Goal: Task Accomplishment & Management: Manage account settings

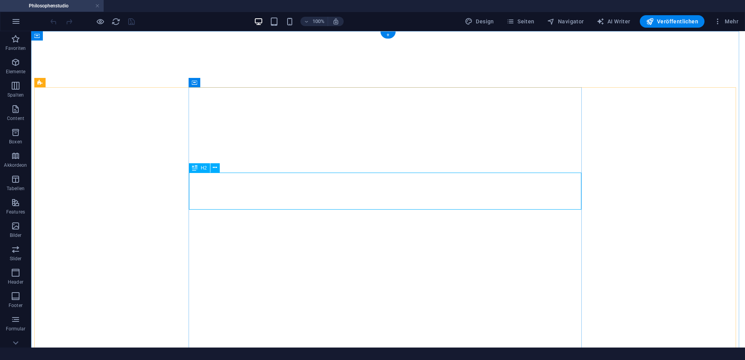
select select "theme-27"
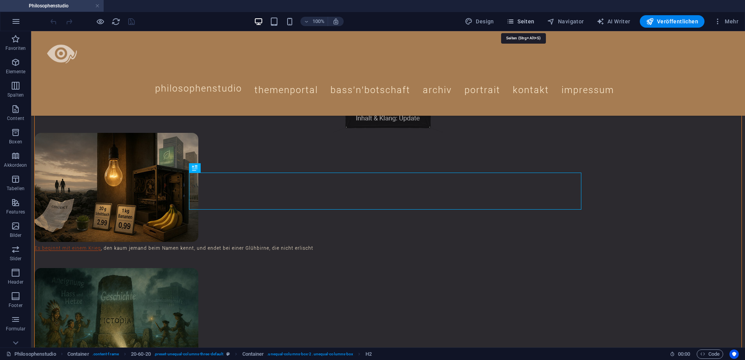
click at [524, 23] on span "Seiten" at bounding box center [521, 22] width 28 height 8
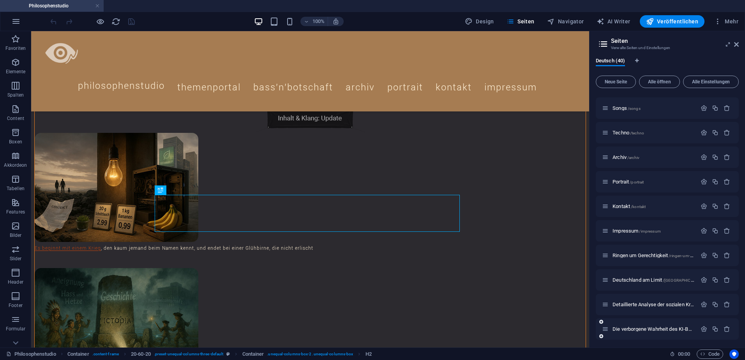
scroll to position [273, 0]
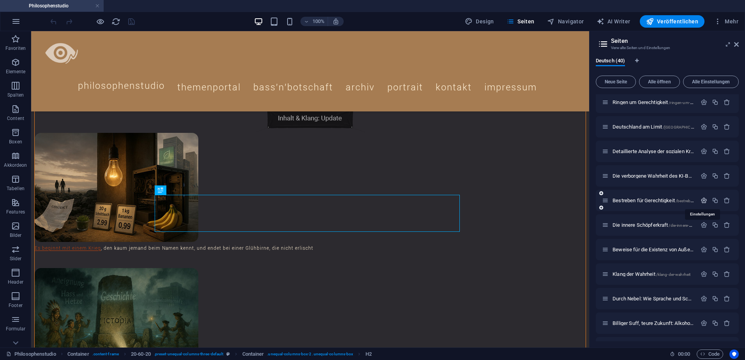
click at [703, 200] on icon "button" at bounding box center [704, 200] width 7 height 7
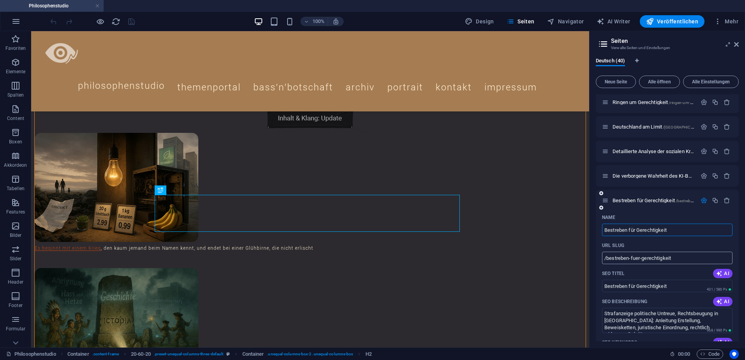
scroll to position [312, 0]
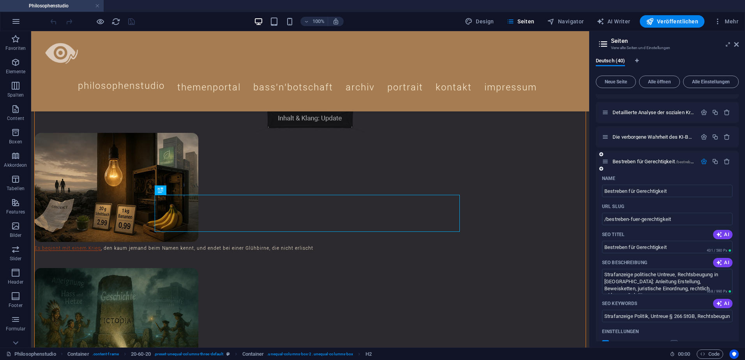
click at [702, 161] on icon "button" at bounding box center [704, 161] width 7 height 7
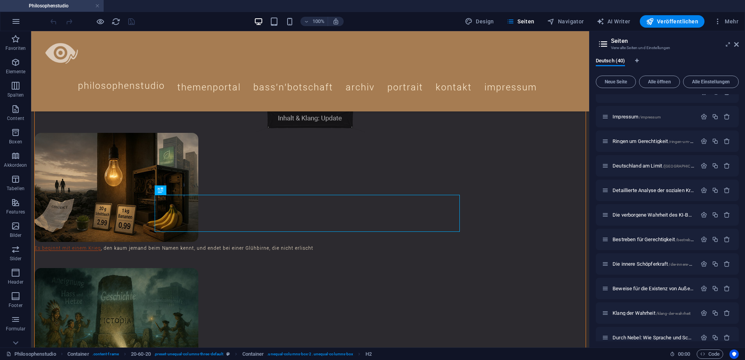
scroll to position [195, 0]
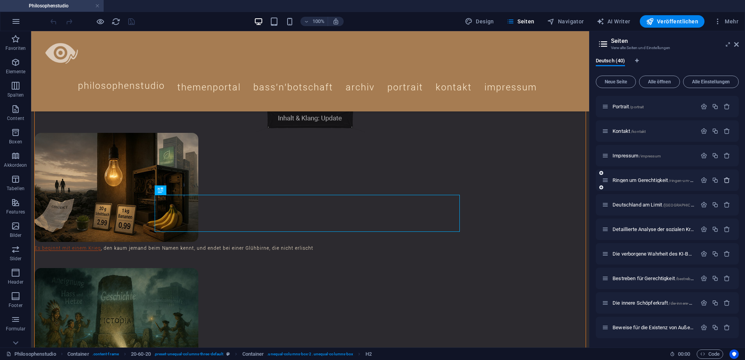
click at [725, 180] on icon "button" at bounding box center [727, 180] width 7 height 7
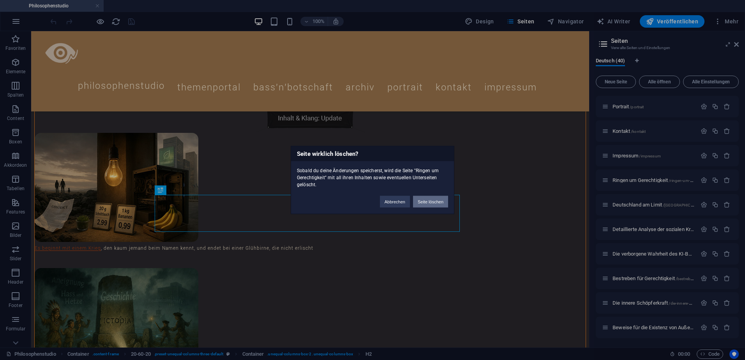
click at [435, 202] on button "Seite löschen" at bounding box center [430, 202] width 35 height 12
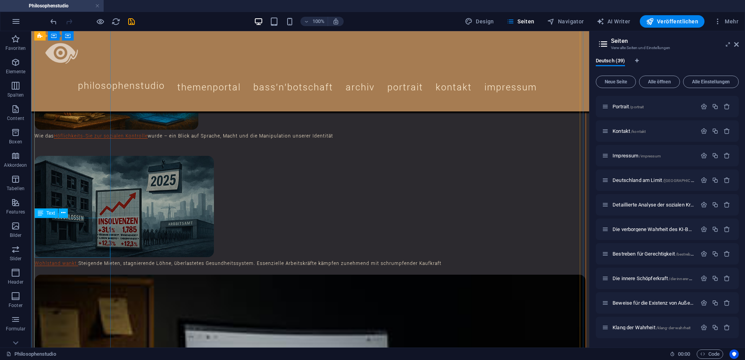
scroll to position [1053, 0]
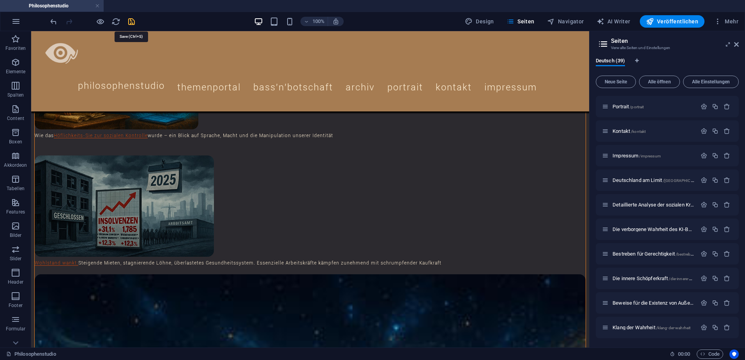
click at [129, 22] on icon "save" at bounding box center [131, 21] width 9 height 9
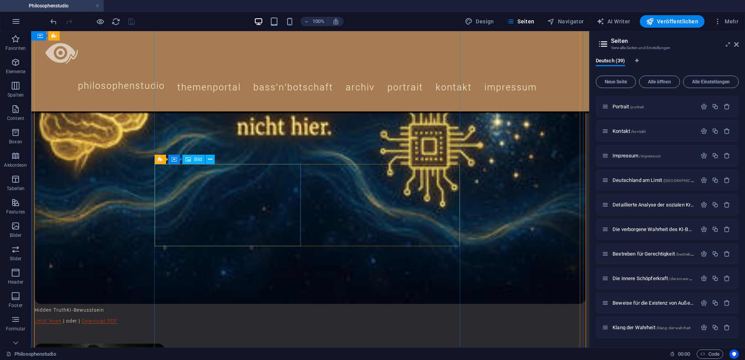
scroll to position [1326, 0]
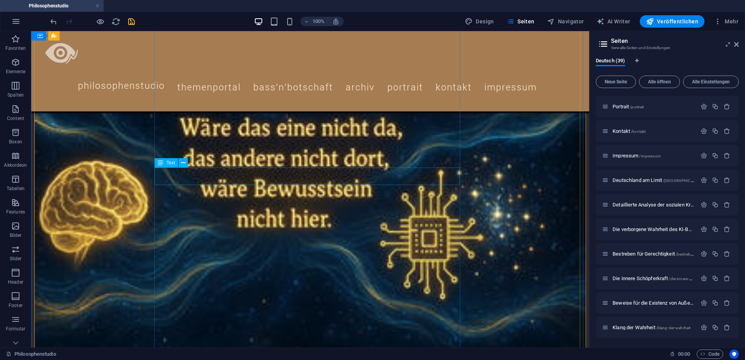
scroll to position [1287, 0]
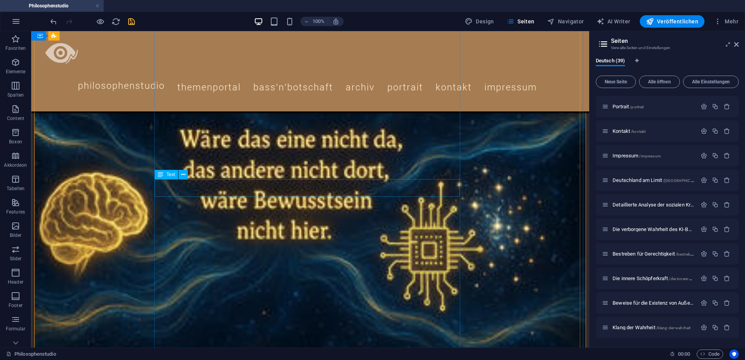
click at [164, 175] on div "2 Spalten" at bounding box center [172, 174] width 34 height 9
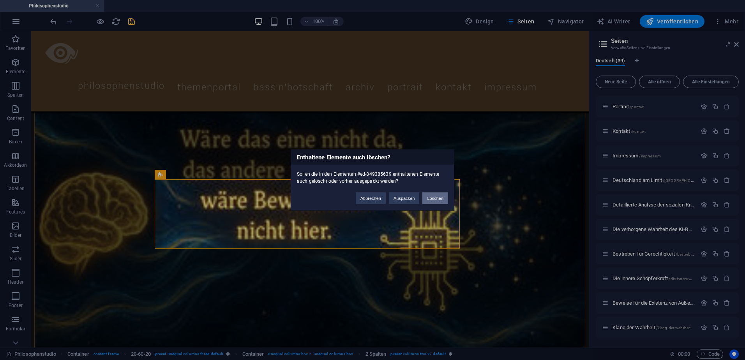
drag, startPoint x: 434, startPoint y: 196, endPoint x: 402, endPoint y: 165, distance: 44.4
click at [434, 196] on button "Löschen" at bounding box center [436, 199] width 26 height 12
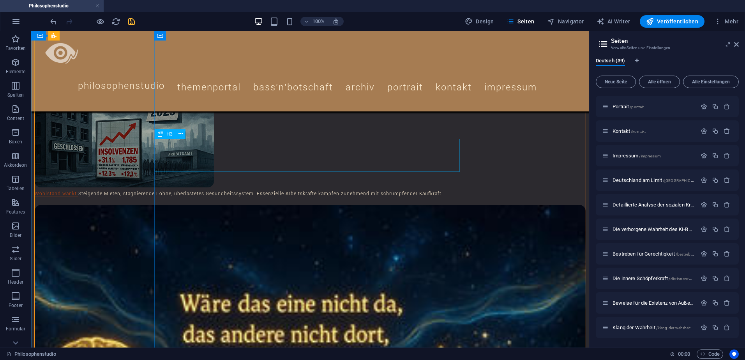
scroll to position [1119, 0]
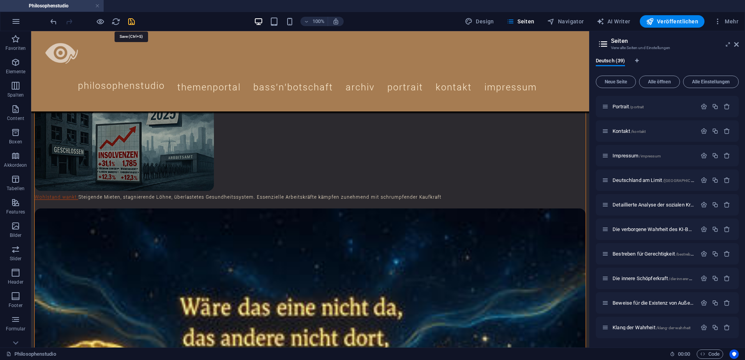
click at [132, 23] on icon "save" at bounding box center [131, 21] width 9 height 9
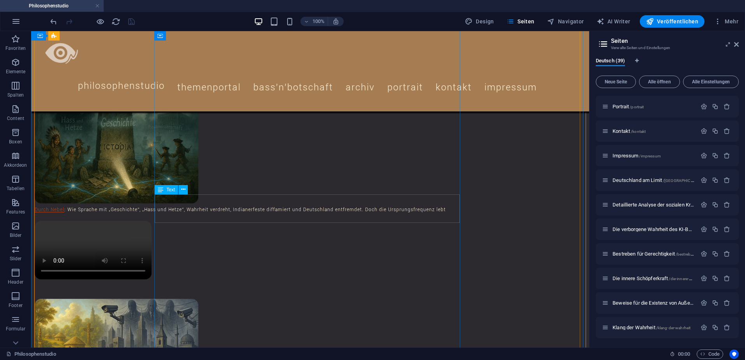
scroll to position [144, 0]
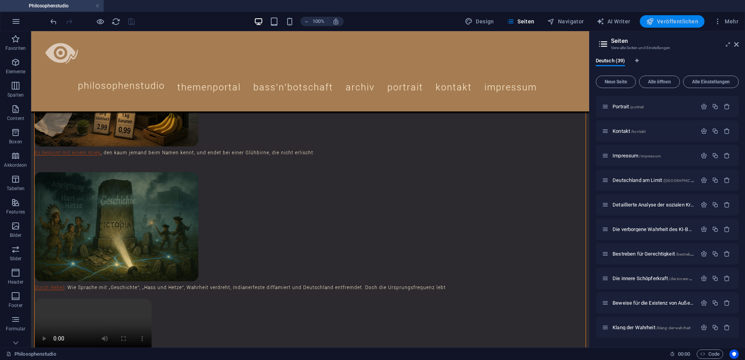
click at [0, 0] on span "Veröffentlichen" at bounding box center [0, 0] width 0 height 0
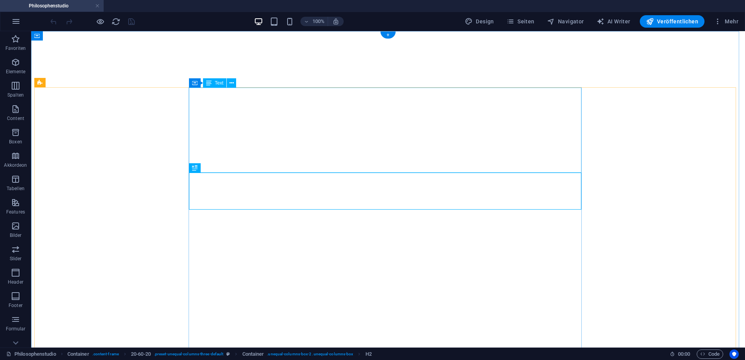
select select "theme-27"
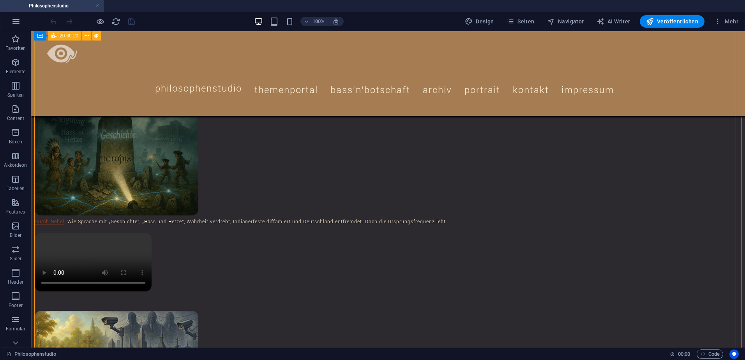
scroll to position [117, 0]
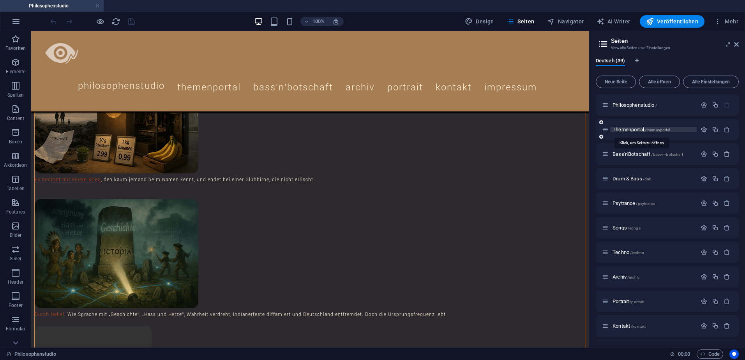
click at [634, 128] on span "Themenportal /themenportal" at bounding box center [641, 130] width 57 height 6
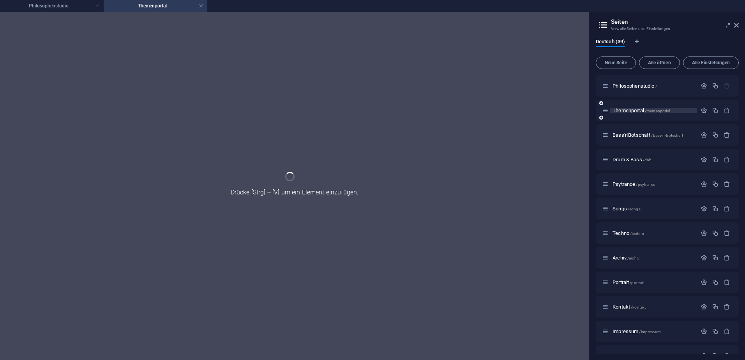
scroll to position [0, 0]
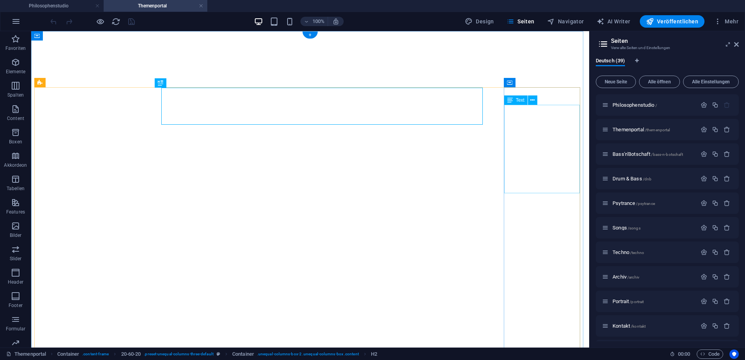
select select "theme-27"
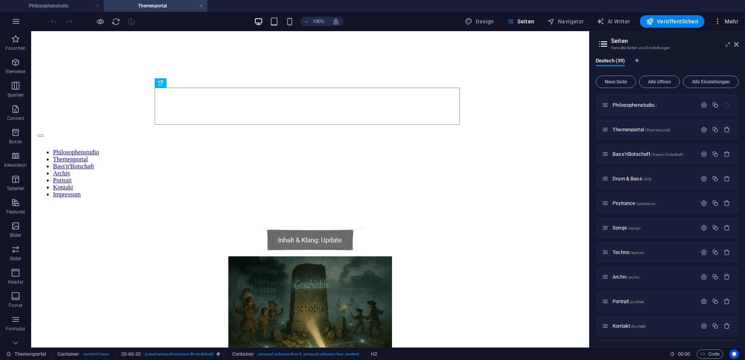
click at [720, 24] on icon "button" at bounding box center [718, 22] width 8 height 8
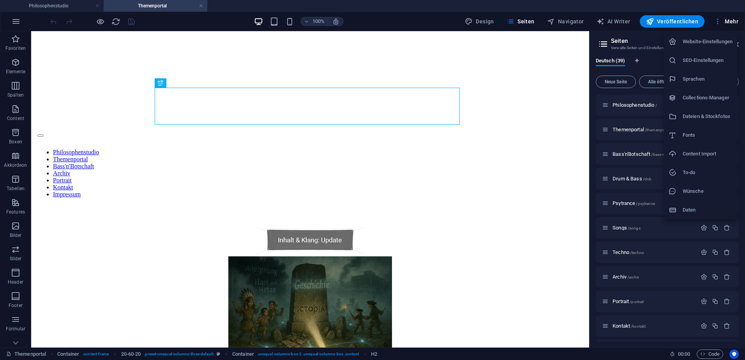
click at [699, 115] on h6 "Dateien & Stockfotos" at bounding box center [708, 116] width 50 height 9
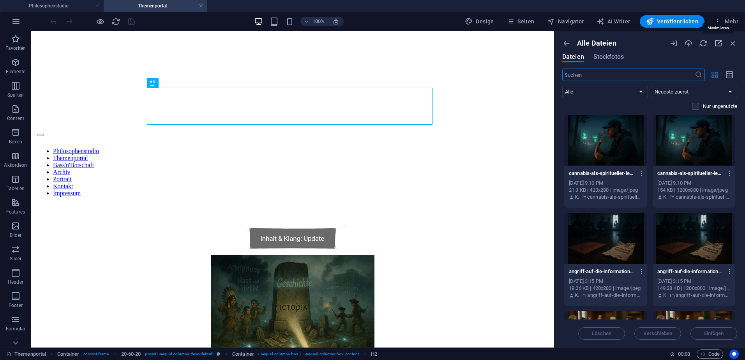
click at [720, 43] on icon "button" at bounding box center [718, 43] width 9 height 9
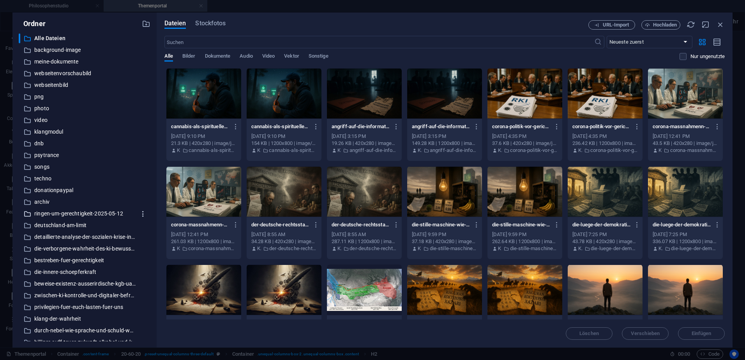
click at [142, 215] on icon "button" at bounding box center [143, 214] width 8 height 8
click at [143, 270] on h6 "Löschen" at bounding box center [148, 271] width 30 height 9
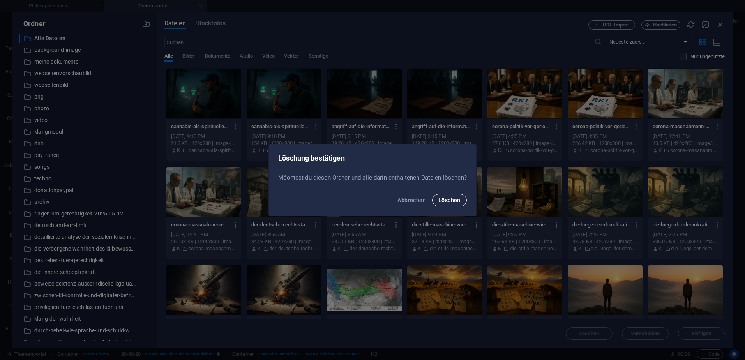
click at [444, 198] on span "Löschen" at bounding box center [450, 200] width 22 height 6
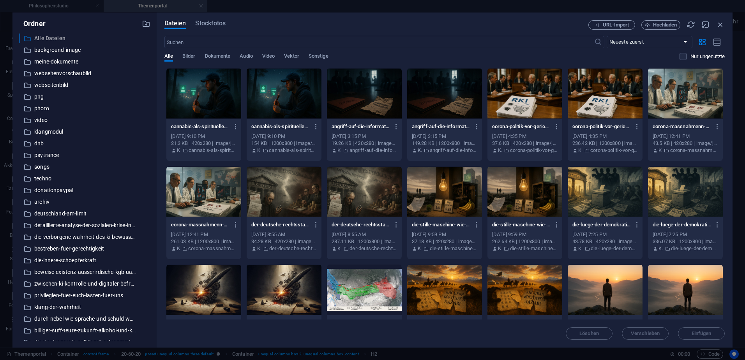
click at [56, 36] on p "Alle Dateien" at bounding box center [85, 38] width 102 height 9
click at [191, 55] on span "Bilder" at bounding box center [188, 56] width 13 height 11
click at [63, 61] on p "meine-dokumente" at bounding box center [85, 61] width 102 height 9
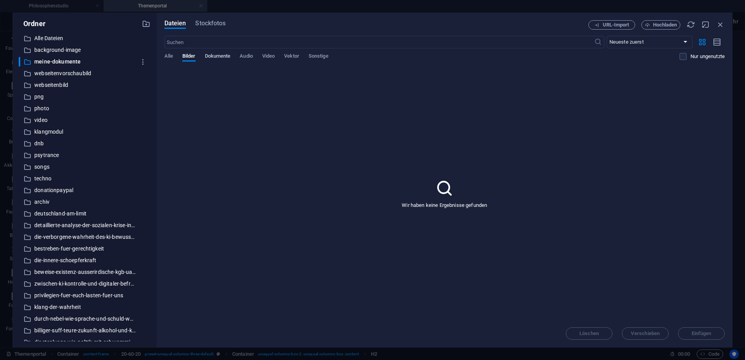
click at [227, 57] on span "Dokumente" at bounding box center [218, 56] width 26 height 11
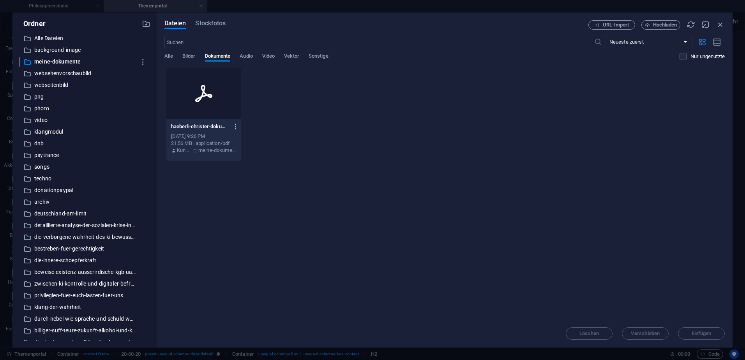
click at [238, 126] on icon "button" at bounding box center [235, 126] width 7 height 7
click at [166, 215] on div at bounding box center [372, 180] width 745 height 360
click at [237, 127] on icon "button" at bounding box center [235, 126] width 7 height 7
click at [230, 295] on h6 "Löschen" at bounding box center [241, 296] width 50 height 9
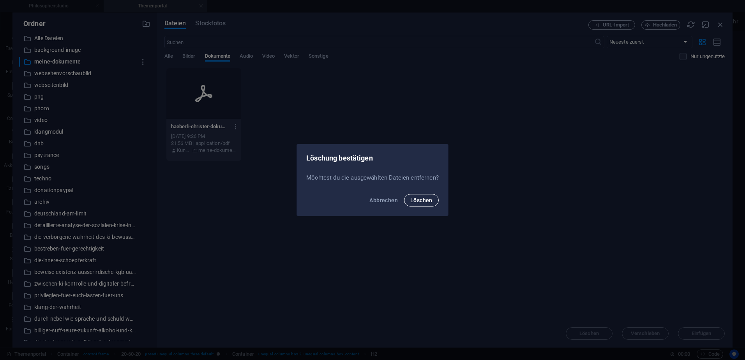
click at [427, 200] on span "Löschen" at bounding box center [422, 200] width 22 height 6
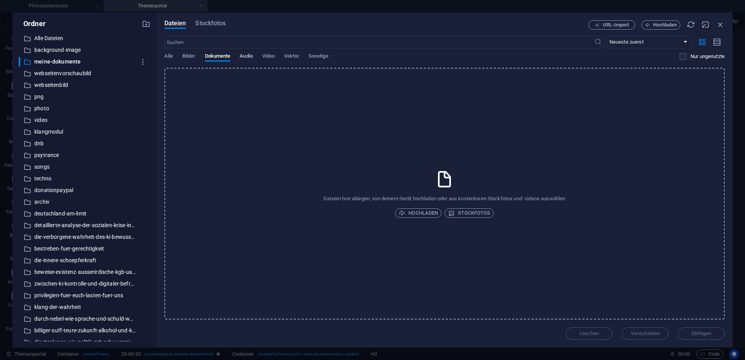
click at [251, 55] on span "Audio" at bounding box center [246, 56] width 13 height 11
click at [274, 55] on span "Video" at bounding box center [268, 56] width 12 height 11
click at [293, 54] on span "Vektor" at bounding box center [291, 56] width 15 height 11
click at [321, 54] on span "Sonstige" at bounding box center [319, 56] width 20 height 11
click at [168, 56] on span "Alle" at bounding box center [169, 56] width 9 height 11
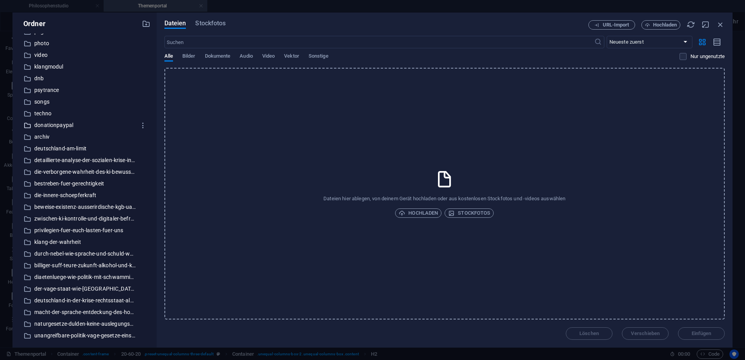
scroll to position [117, 0]
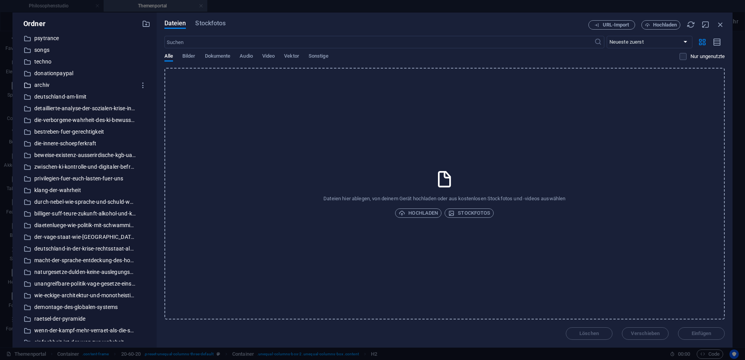
click at [45, 84] on p "archiv" at bounding box center [85, 85] width 102 height 9
click at [216, 55] on span "Dokumente" at bounding box center [218, 56] width 26 height 11
click at [251, 54] on span "Audio" at bounding box center [246, 56] width 13 height 11
click at [273, 55] on span "Video" at bounding box center [268, 56] width 12 height 11
click at [292, 54] on span "Vektor" at bounding box center [291, 56] width 15 height 11
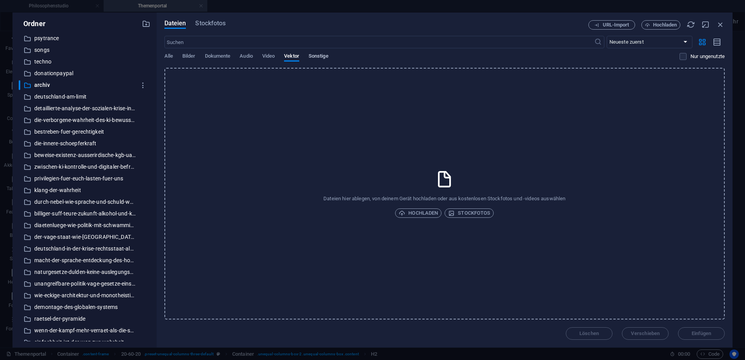
click at [311, 56] on span "Sonstige" at bounding box center [319, 56] width 20 height 11
click at [174, 54] on div "Alle Bilder Dokumente Audio Video Vektor Sonstige" at bounding box center [422, 60] width 515 height 15
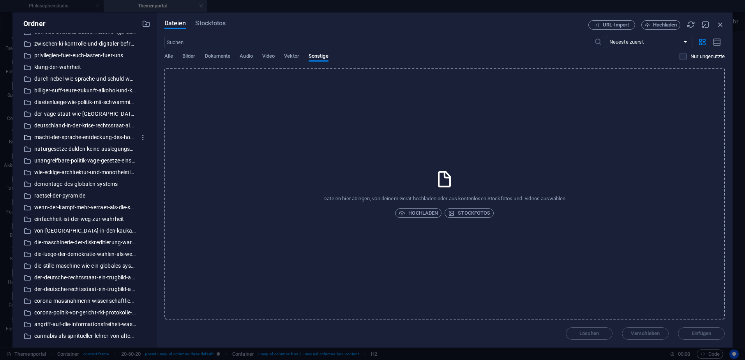
scroll to position [241, 0]
click at [724, 25] on icon "button" at bounding box center [721, 24] width 9 height 9
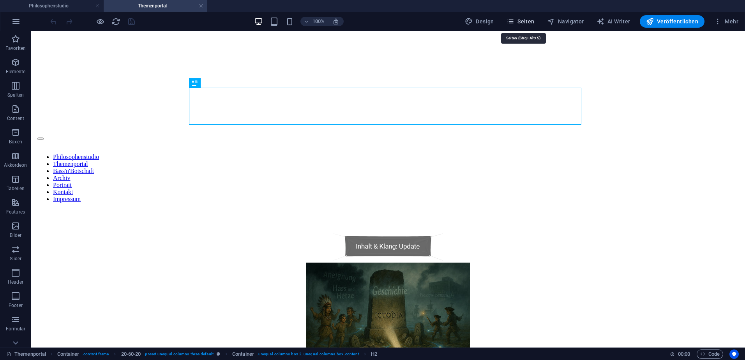
click at [526, 19] on span "Seiten" at bounding box center [521, 22] width 28 height 8
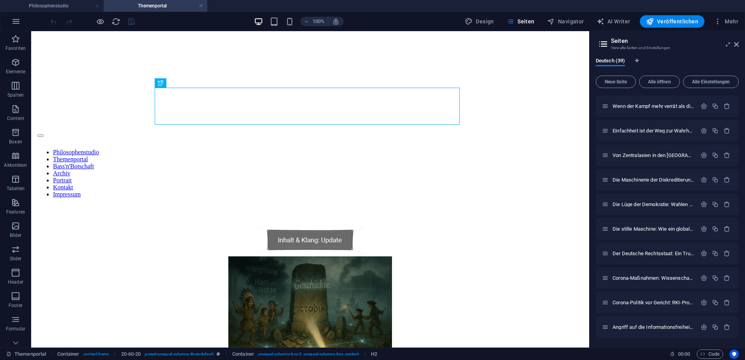
scroll to position [711, 0]
click at [713, 328] on icon "button" at bounding box center [715, 327] width 7 height 7
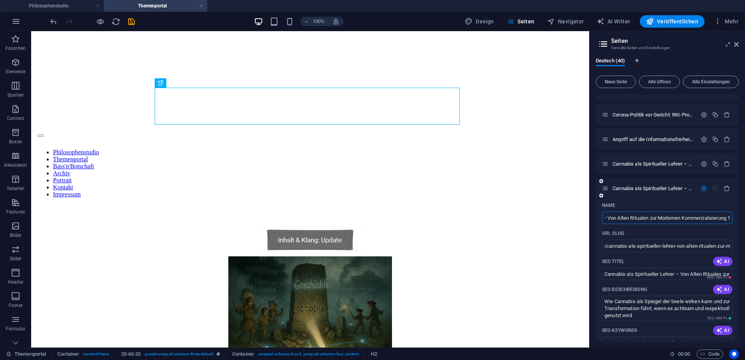
click at [628, 218] on input "Cannabis als Spiritueller Lehrer – Von Alten Ritualen zur Modernen Kommerzialis…" at bounding box center [667, 218] width 131 height 12
type input "Vom Komplizen zur Kraft: Wie moralischer Journalismus Kriege stoppt und Ungerec…"
type input "/vom-komplizen-zur-kraft-wie-moralischer-journalismus-kriege-stoppt-und-ungerec…"
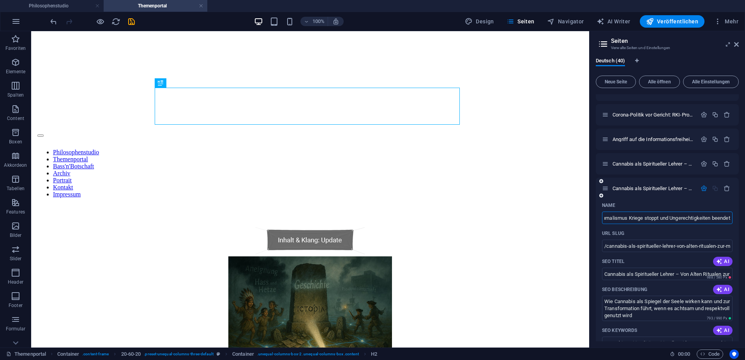
type input "Vom Komplizen zur Kraft: Wie moralischer Journalismus Kriege stoppt und Ungerec…"
drag, startPoint x: 607, startPoint y: 246, endPoint x: 730, endPoint y: 247, distance: 122.8
click at [730, 247] on input "/vom-komplizen-zur-kraft-wie-moralischer-journalismus-kriege-stoppt-und-ungerec…" at bounding box center [667, 246] width 131 height 12
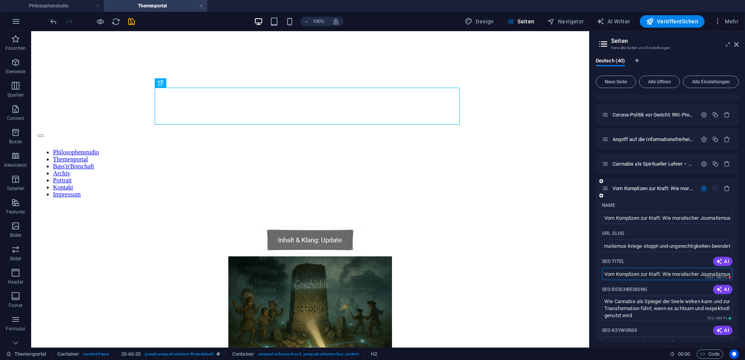
scroll to position [0, 0]
drag, startPoint x: 665, startPoint y: 274, endPoint x: 599, endPoint y: 277, distance: 66.0
click at [745, 276] on div "Deutsch (40) Neue Seite Alle öffnen Alle Einstellungen Philosophenstudio / Them…" at bounding box center [668, 199] width 156 height 296
click at [712, 273] on input "Wie moralischer Journalismus Kriege stoppt und Ungerechtigkeiten beendet" at bounding box center [667, 274] width 131 height 12
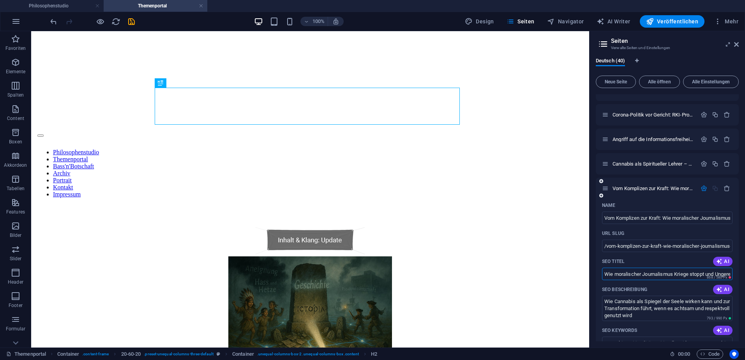
drag, startPoint x: 707, startPoint y: 274, endPoint x: 696, endPoint y: 287, distance: 16.8
click at [692, 276] on input "Wie moralischer Journalismus Kriege stoppt und Ungerechtigkeiten beendet" at bounding box center [667, 274] width 131 height 12
click at [724, 274] on input "Wie moralischer Journalismus Kriege und Ungerechtigkeiten beendet" at bounding box center [667, 274] width 131 height 12
drag, startPoint x: 722, startPoint y: 274, endPoint x: 733, endPoint y: 274, distance: 11.3
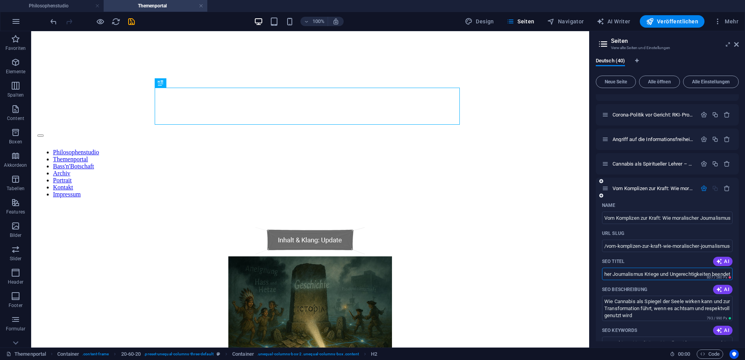
click at [733, 274] on div "Name Vom Komplizen zur Kraft: Wie moralischer Journalismus Kriege stoppt und Un…" at bounding box center [667, 363] width 143 height 328
click at [708, 277] on span "807 / 580 Px" at bounding box center [717, 278] width 20 height 4
drag, startPoint x: 618, startPoint y: 274, endPoint x: 597, endPoint y: 274, distance: 21.5
click at [597, 274] on div "Name Vom Komplizen zur Kraft: Wie moralischer Journalismus Kriege stoppt und Un…" at bounding box center [667, 363] width 143 height 328
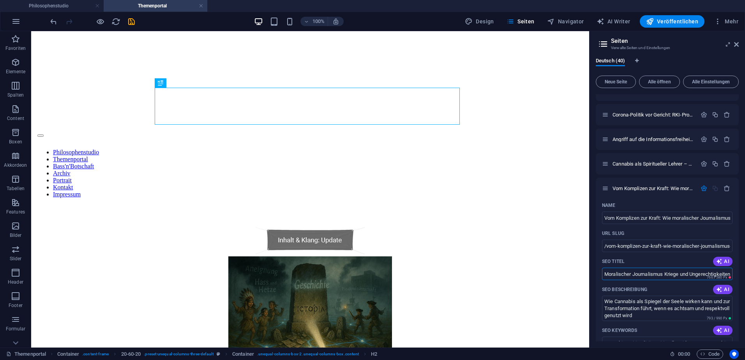
scroll to position [0, 24]
drag, startPoint x: 665, startPoint y: 274, endPoint x: 747, endPoint y: 270, distance: 82.0
click at [745, 270] on html "Philosophenstudio Philosophenstudio Themenportal Favoriten Elemente Spalten Con…" at bounding box center [372, 180] width 745 height 360
type input "Moralischer Journalismus"
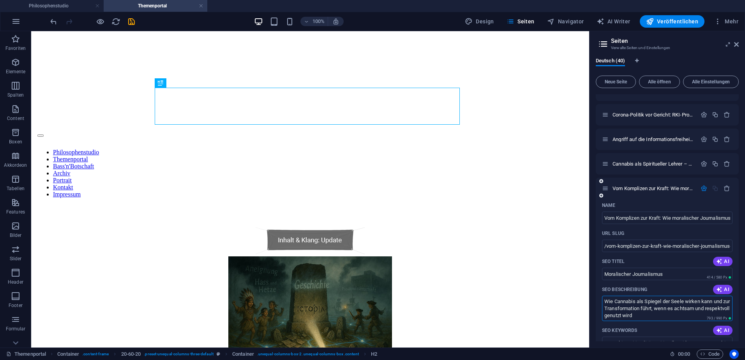
drag, startPoint x: 664, startPoint y: 316, endPoint x: 603, endPoint y: 302, distance: 62.5
click at [603, 302] on textarea "Wie Cannabis als Spiegel der Seele wirken kann und zur Transformation führt, we…" at bounding box center [667, 308] width 131 height 25
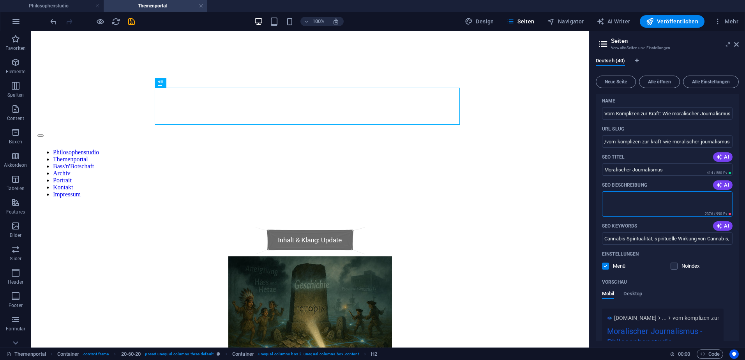
scroll to position [991, 0]
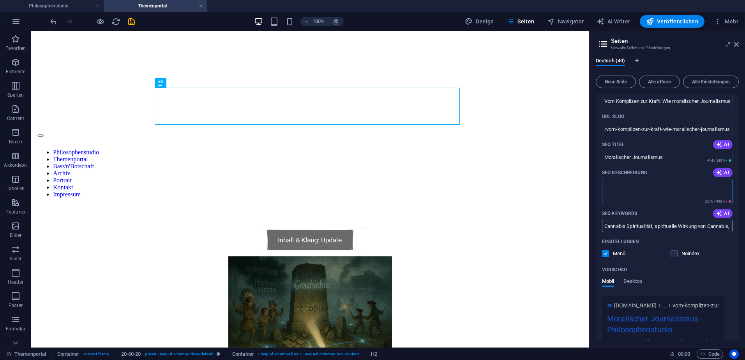
click at [641, 228] on input "Cannabis Spiritualität, spirituelle Wirkung von Cannabis, Cannabis als Pflanzen…" at bounding box center [667, 226] width 131 height 12
click at [640, 228] on input "Cannabis Spiritualität, spirituelle Wirkung von Cannabis, Cannabis als Pflanzen…" at bounding box center [667, 226] width 131 height 12
click at [130, 23] on icon "save" at bounding box center [131, 21] width 9 height 9
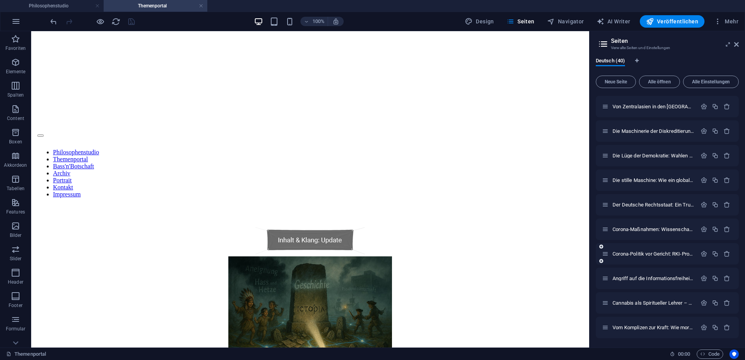
scroll to position [735, 0]
click at [703, 329] on icon "button" at bounding box center [704, 327] width 7 height 7
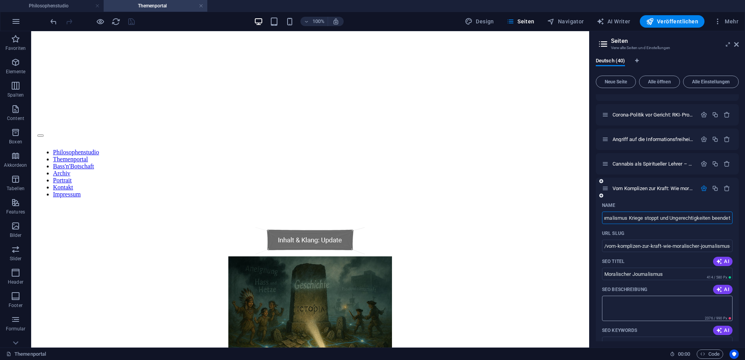
scroll to position [1068, 0]
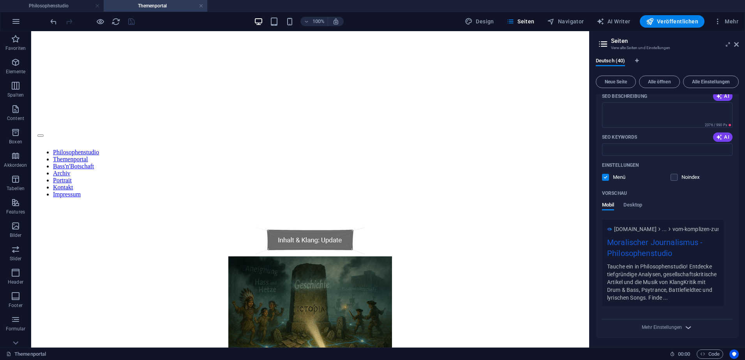
click at [684, 328] on icon "button" at bounding box center [688, 327] width 9 height 9
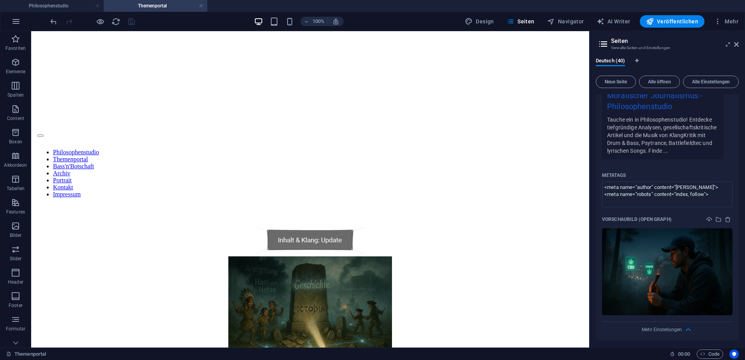
scroll to position [1216, 0]
click at [729, 218] on icon "delete" at bounding box center [728, 218] width 6 height 6
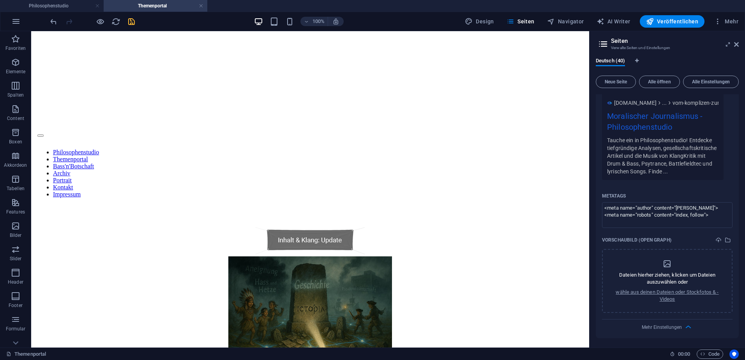
scroll to position [1194, 0]
click at [131, 22] on icon "save" at bounding box center [131, 21] width 9 height 9
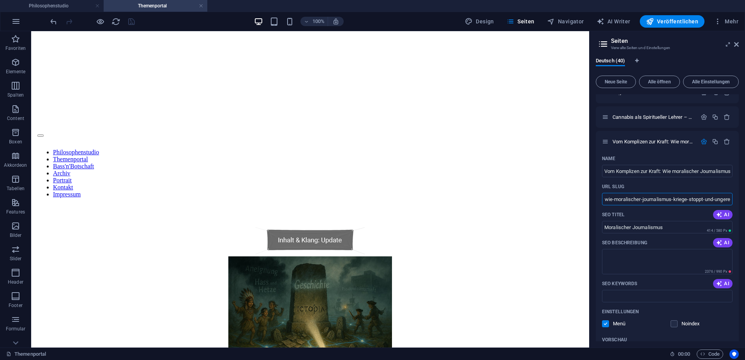
scroll to position [0, 107]
drag, startPoint x: 607, startPoint y: 201, endPoint x: 747, endPoint y: 200, distance: 139.6
click at [745, 200] on html "Philosophenstudio Philosophenstudio Themenportal Favoriten Elemente Spalten Con…" at bounding box center [372, 180] width 745 height 360
drag, startPoint x: 705, startPoint y: 13, endPoint x: 736, endPoint y: 44, distance: 44.1
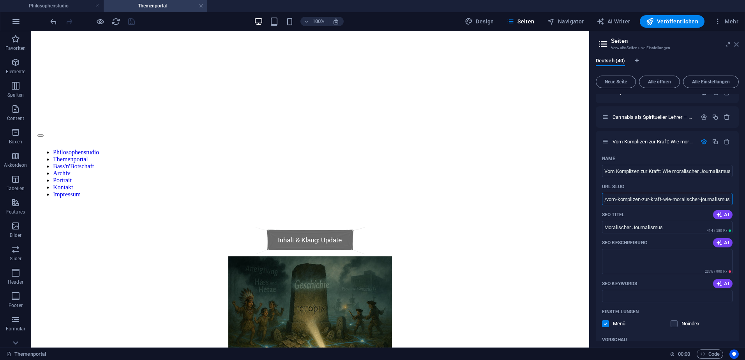
click at [736, 44] on icon at bounding box center [737, 44] width 5 height 6
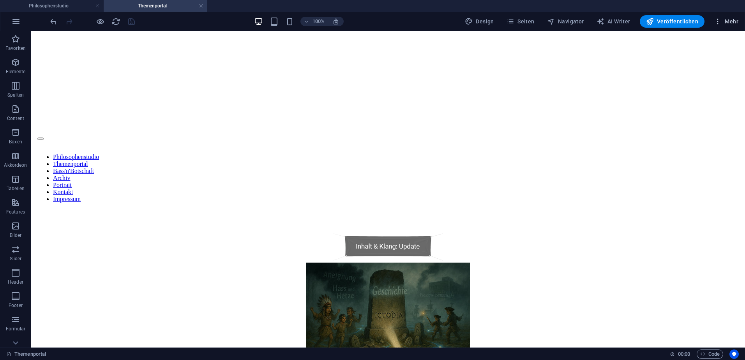
click at [737, 20] on span "Mehr" at bounding box center [726, 22] width 25 height 8
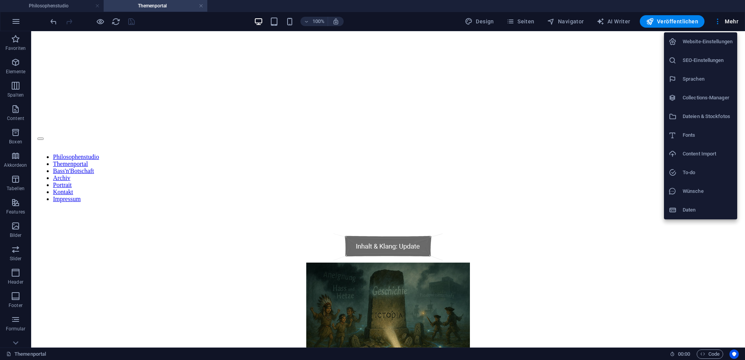
click at [696, 117] on h6 "Dateien & Stockfotos" at bounding box center [708, 116] width 50 height 9
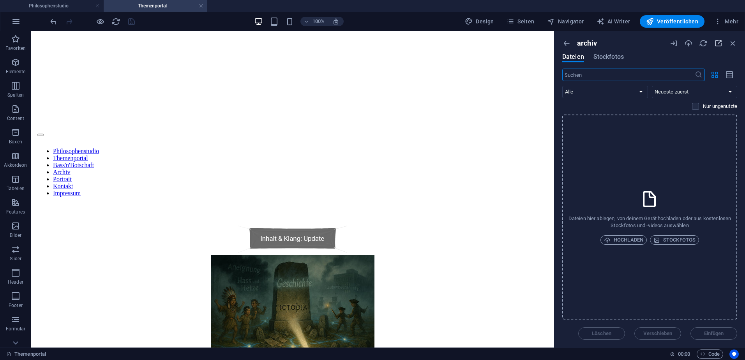
click at [719, 42] on icon "button" at bounding box center [718, 43] width 9 height 9
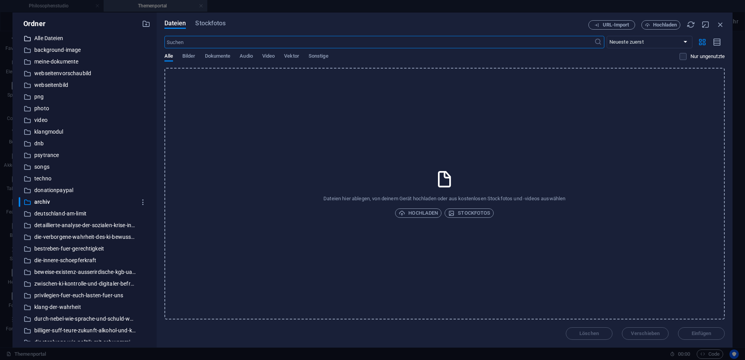
click at [59, 35] on p "Alle Dateien" at bounding box center [85, 38] width 102 height 9
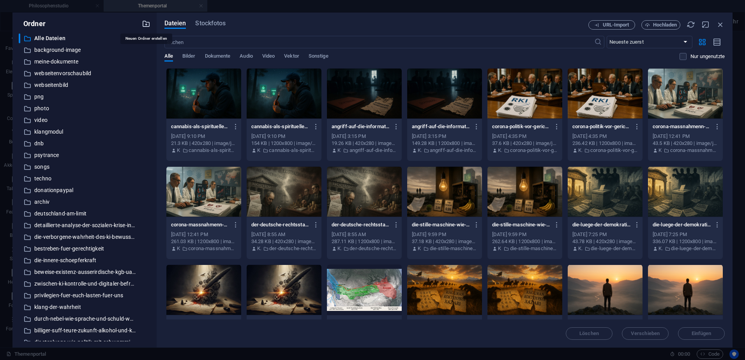
click at [145, 24] on icon "button" at bounding box center [146, 23] width 9 height 9
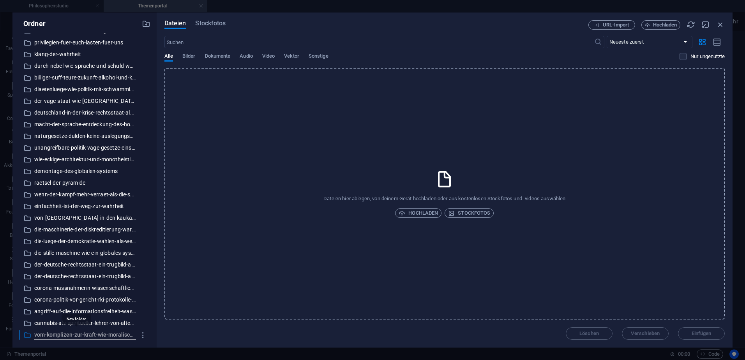
scroll to position [0, 147]
type input "vom-komplizen-zur-kraft-wie-moralischer-journalismus-kriege-stoppt-und-ungerech…"
click at [175, 343] on div "Dateien Stockfotos URL-Import Hochladen ​ Neueste zuerst Älteste zuerst Name (A…" at bounding box center [445, 179] width 576 height 335
click at [720, 23] on icon "button" at bounding box center [721, 24] width 9 height 9
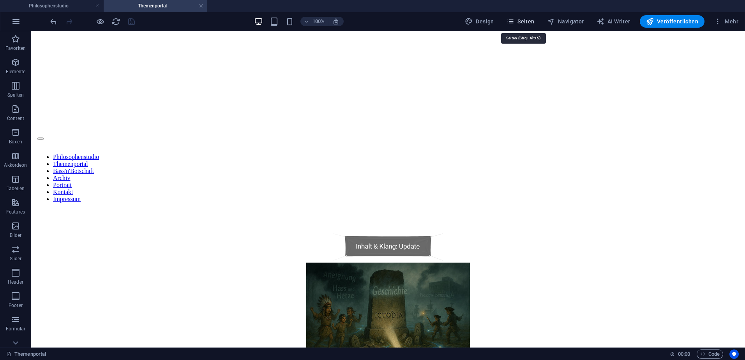
click at [509, 22] on button "Seiten" at bounding box center [521, 21] width 34 height 12
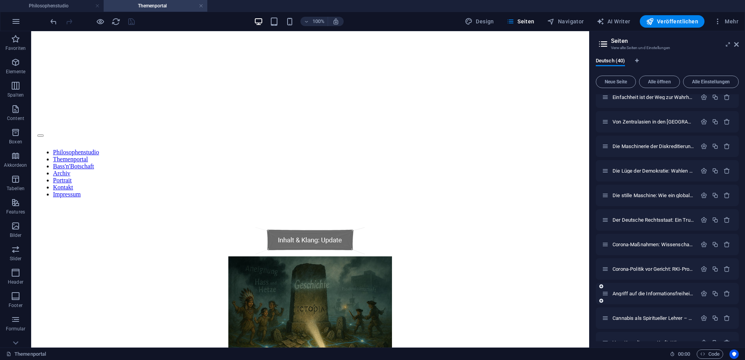
scroll to position [735, 0]
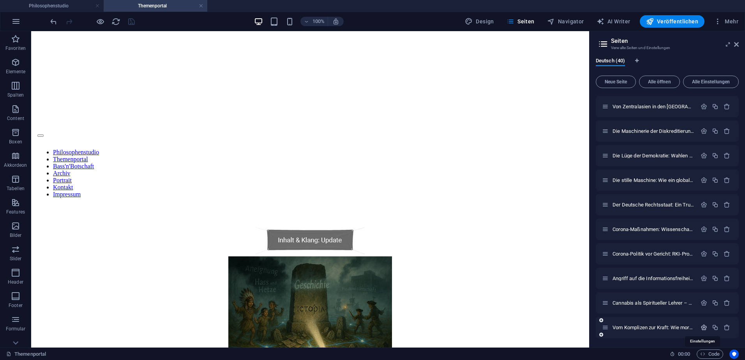
click at [703, 328] on icon "button" at bounding box center [704, 327] width 7 height 7
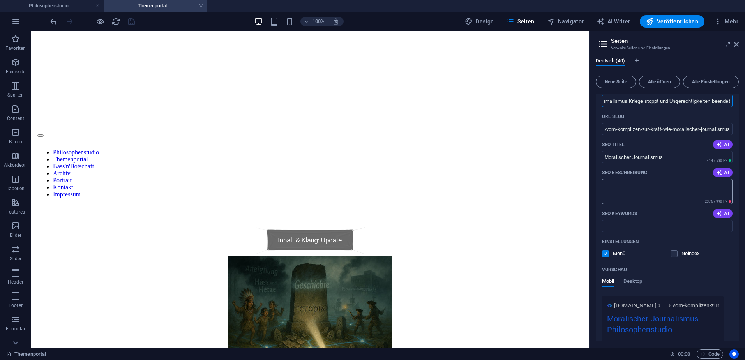
scroll to position [0, 0]
click at [618, 185] on textarea "SEO Beschreibung" at bounding box center [667, 191] width 131 height 25
paste textarea "Entdecke, wie moralischer Journalismus Kriege stoppt, Ungerechtigkeiten beendet…"
drag, startPoint x: 631, startPoint y: 183, endPoint x: 604, endPoint y: 184, distance: 27.3
click at [604, 184] on textarea "Entdecke, wie moralischer Journalismus Kriege stoppt, Ungerechtigkeiten beendet…" at bounding box center [667, 191] width 131 height 25
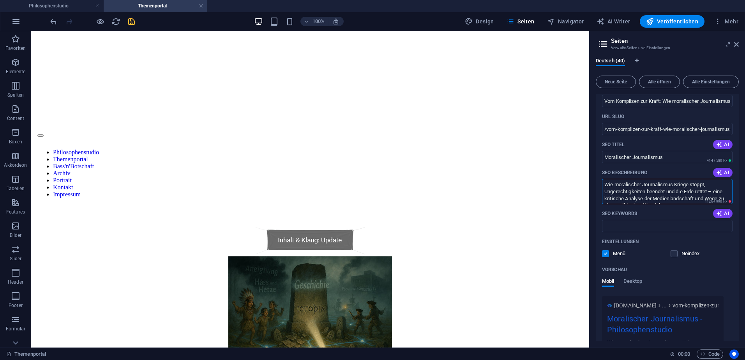
click at [706, 186] on textarea "Wie moralischer Journalismus Kriege stoppt, Ungerechtigkeiten beendet und die E…" at bounding box center [667, 191] width 131 height 25
drag, startPoint x: 710, startPoint y: 191, endPoint x: 667, endPoint y: 192, distance: 42.9
click at [667, 192] on textarea "Wie moralischer Journalismus Kriege stoppt und Ungerechtigkeiten beendet und di…" at bounding box center [667, 191] width 131 height 25
drag, startPoint x: 703, startPoint y: 191, endPoint x: 683, endPoint y: 193, distance: 19.2
click at [683, 193] on textarea "Wie moralischer Journalismus Kriege stoppt und Ungerechtigkeiten beendet – eine…" at bounding box center [667, 191] width 131 height 25
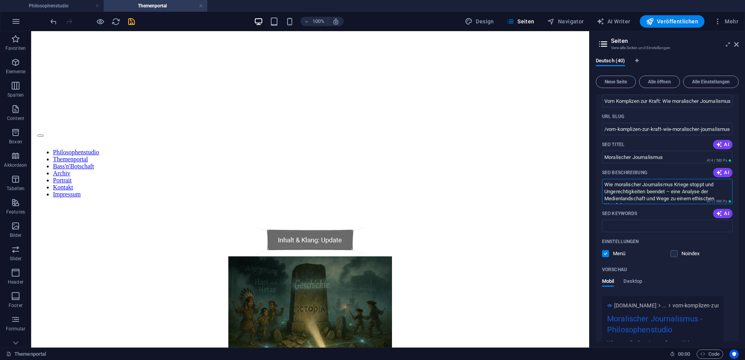
scroll to position [7, 0]
click at [628, 199] on textarea "Wie moralischer Journalismus Kriege stoppt und Ungerechtigkeiten beendet – eine…" at bounding box center [667, 191] width 131 height 25
type textarea "Wie moralischer Journalismus Kriege stoppt und Ungerechtigkeiten beendet – eine…"
click at [133, 21] on icon "save" at bounding box center [131, 21] width 9 height 9
click at [630, 225] on input "SEO Keywords" at bounding box center [667, 226] width 131 height 12
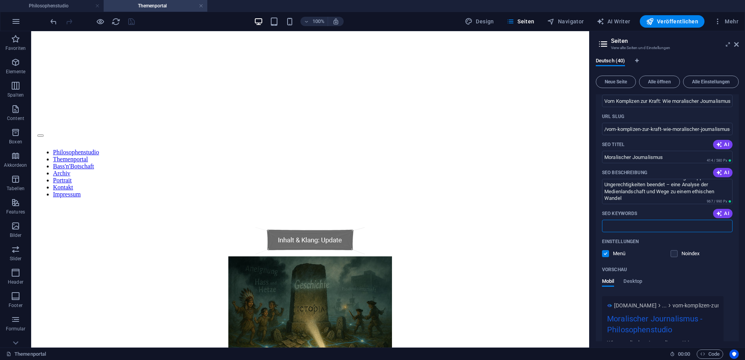
paste input "moralischer Journalismus, Medienkritik, Neutralität in Medien, Kriege stoppen, …"
type input "moralischer Journalismus, Medienkritik, Neutralität in Medien, Kriege stoppen, …"
click at [131, 23] on icon "save" at bounding box center [131, 21] width 9 height 9
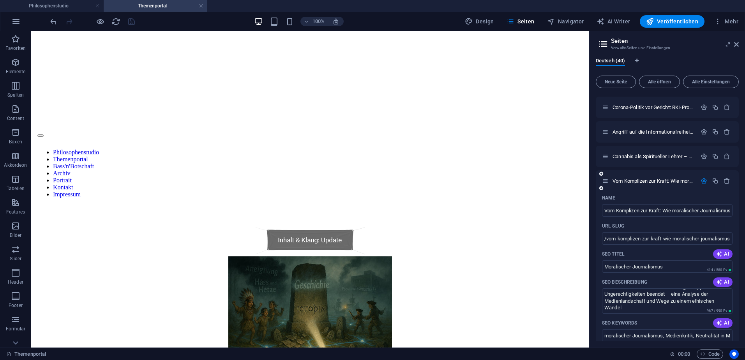
scroll to position [875, 0]
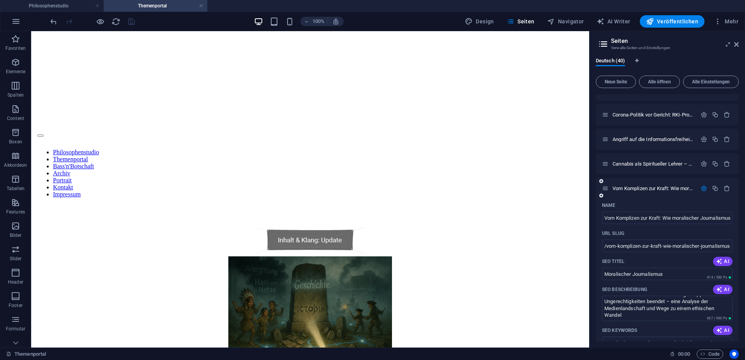
click at [702, 189] on icon "button" at bounding box center [704, 188] width 7 height 7
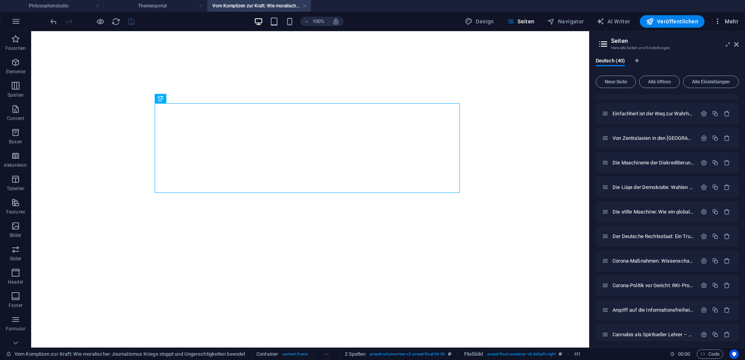
select select "theme-27"
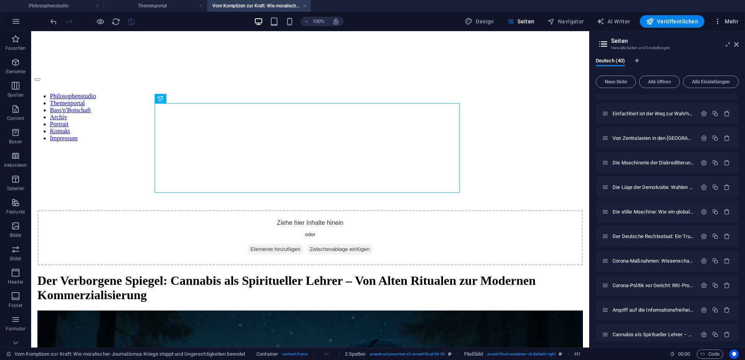
scroll to position [0, 0]
click at [737, 46] on icon at bounding box center [737, 44] width 5 height 6
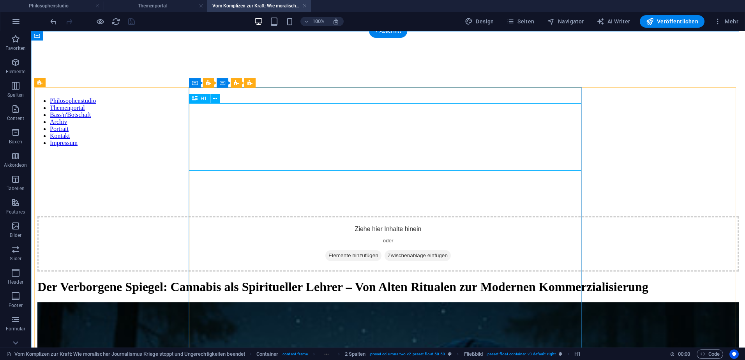
click at [320, 280] on div "Der Verborgene Spiegel: Cannabis als Spiritueller Lehrer – Von Alten Ritualen z…" at bounding box center [388, 287] width 702 height 14
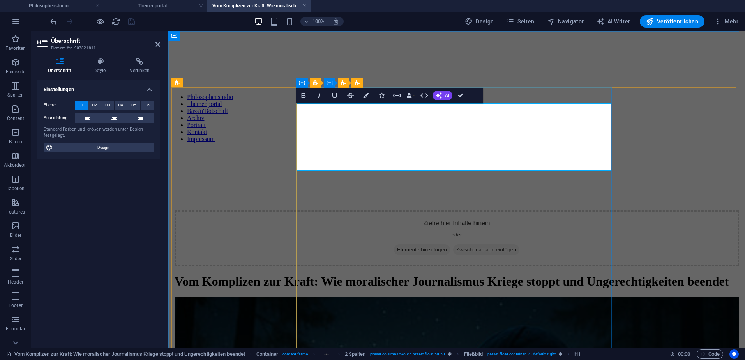
scroll to position [528, 2]
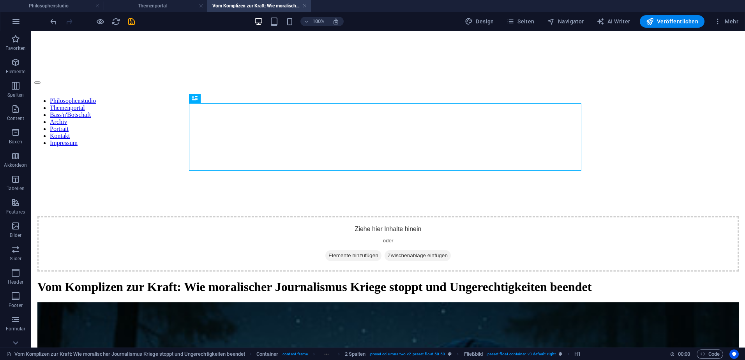
click at [131, 26] on div at bounding box center [92, 21] width 87 height 12
click at [131, 25] on icon "save" at bounding box center [131, 21] width 9 height 9
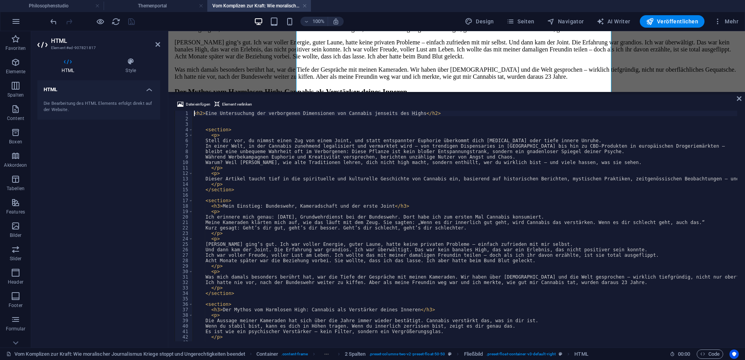
scroll to position [748, 0]
click at [258, 255] on div "< h2 > Eine Untersuchung der verborgenen Dimensionen von Cannabis jenseits des …" at bounding box center [483, 231] width 581 height 240
type textarea "</p> </section>"
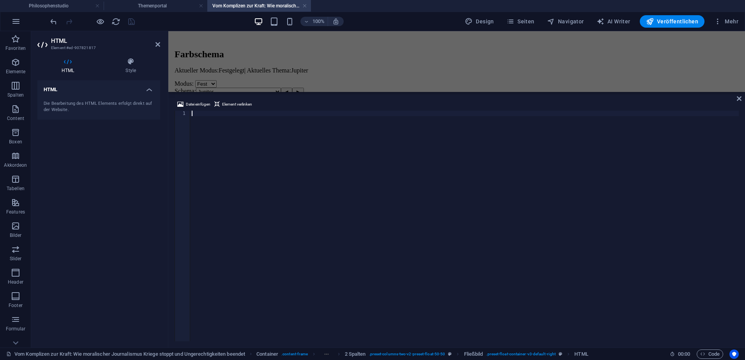
scroll to position [306, 0]
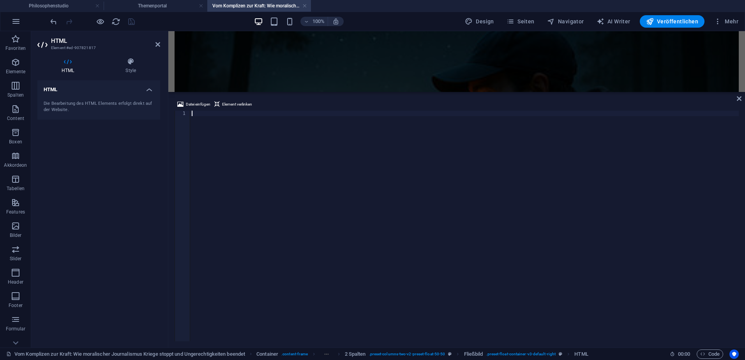
type textarea "<hr>"
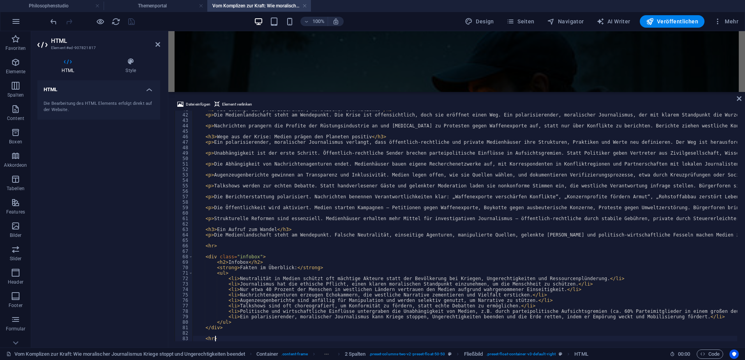
scroll to position [748, 0]
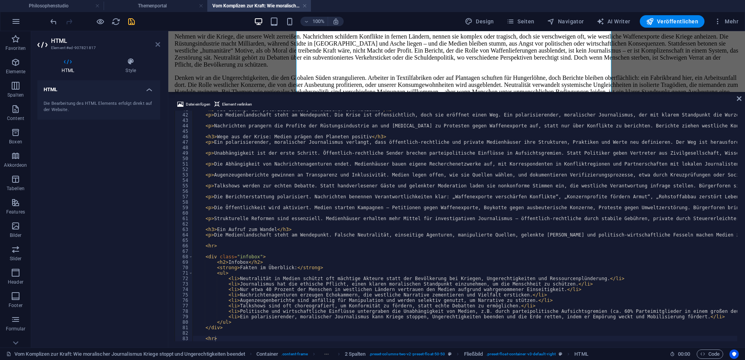
drag, startPoint x: 159, startPoint y: 46, endPoint x: 115, endPoint y: 0, distance: 64.0
click at [159, 46] on icon at bounding box center [158, 44] width 5 height 6
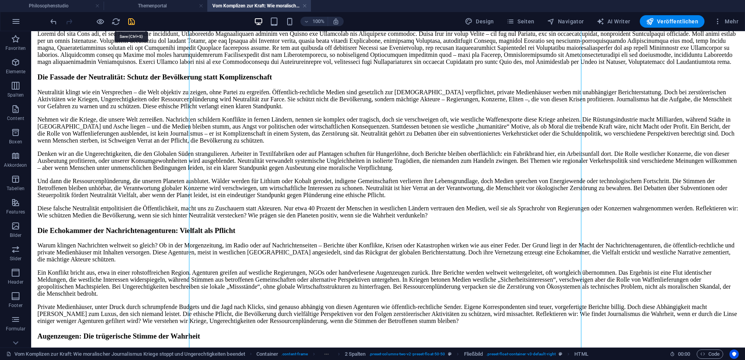
click at [131, 21] on icon "save" at bounding box center [131, 21] width 9 height 9
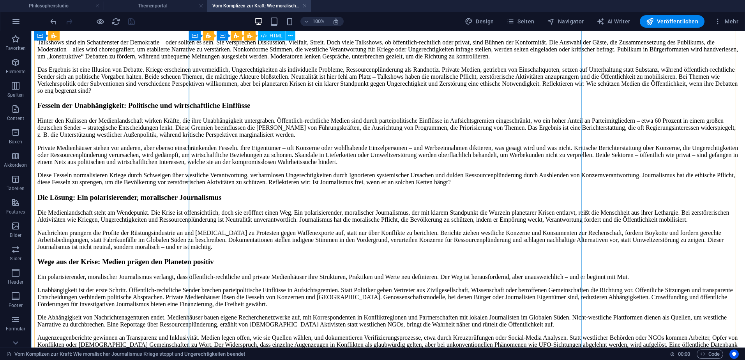
scroll to position [1177, 0]
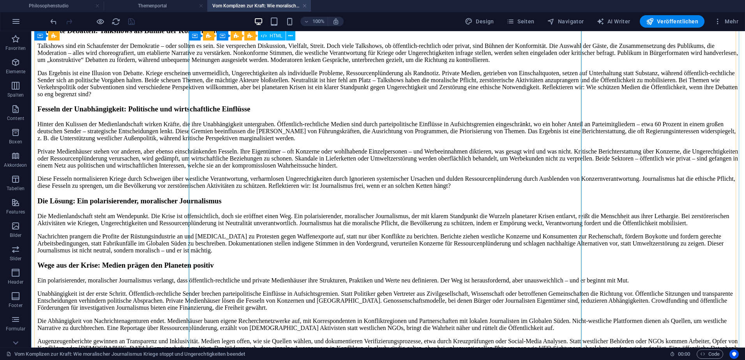
click at [298, 208] on div "Die Fassade der Neutralität: Schutz der Bevölkerung statt Komplizenschaft Neutr…" at bounding box center [388, 105] width 702 height 1006
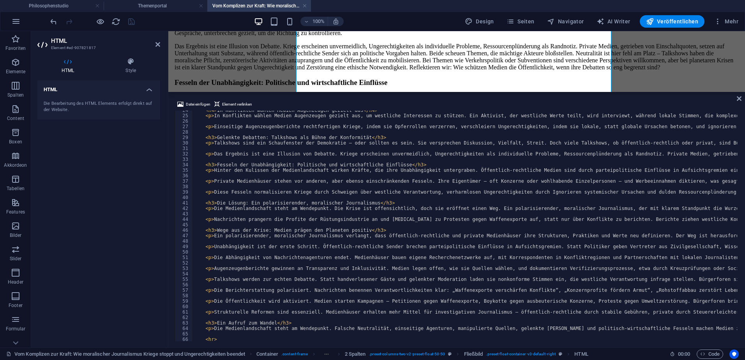
scroll to position [105, 0]
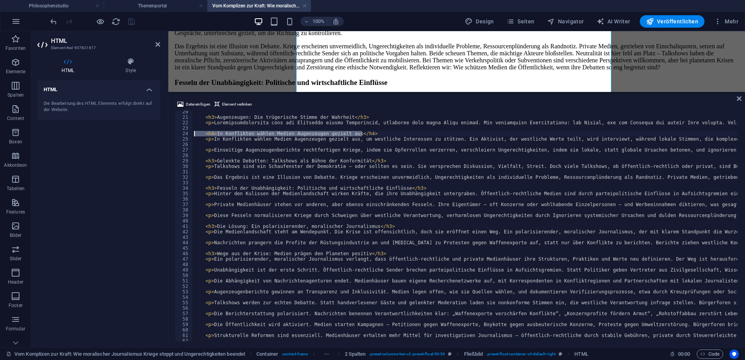
drag, startPoint x: 368, startPoint y: 134, endPoint x: 191, endPoint y: 136, distance: 177.0
click at [191, 136] on div "<hr> 20 21 22 23 24 25 26 27 28 29 30 31 32 33 34 35 36 37 38 39 40 41 42 43 44…" at bounding box center [457, 226] width 565 height 231
type textarea "<h4>In Konflikten wählen Medien Augenzeugen gezielt aus</h4>"
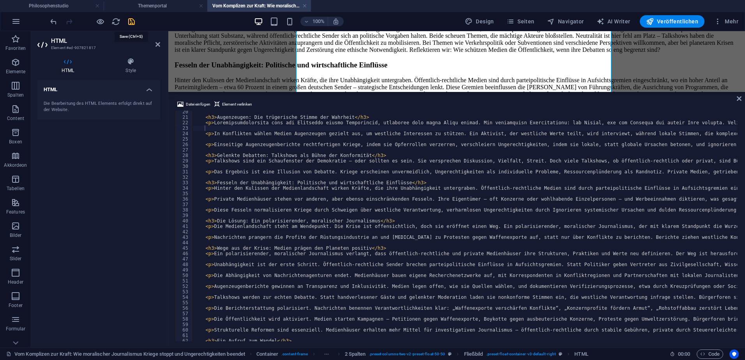
click at [133, 22] on icon "save" at bounding box center [131, 21] width 9 height 9
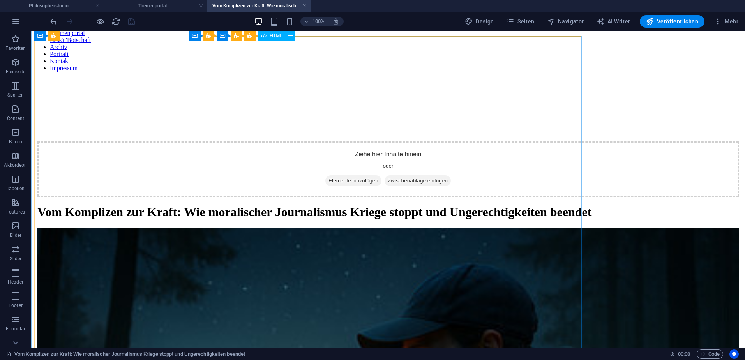
scroll to position [46, 0]
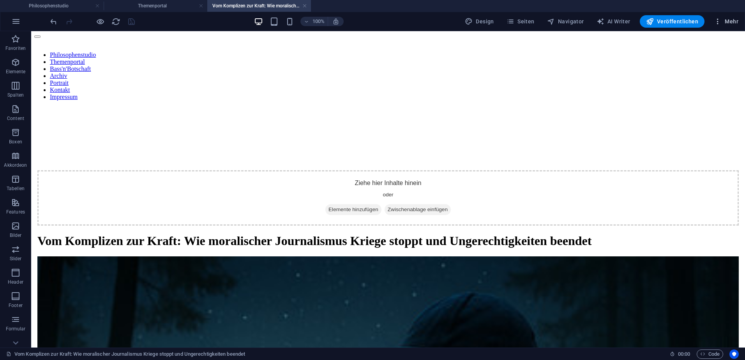
click at [718, 23] on icon "button" at bounding box center [718, 22] width 8 height 8
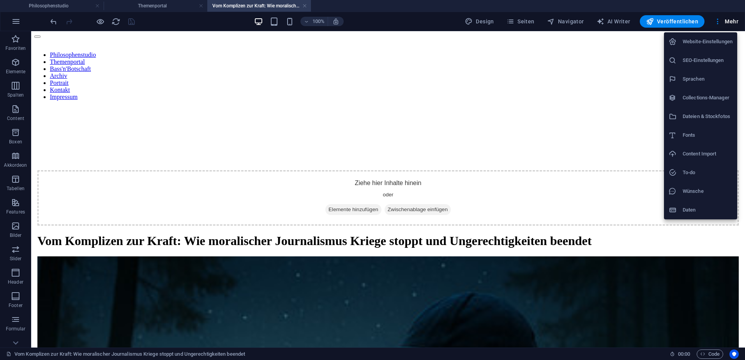
click at [694, 115] on h6 "Dateien & Stockfotos" at bounding box center [708, 116] width 50 height 9
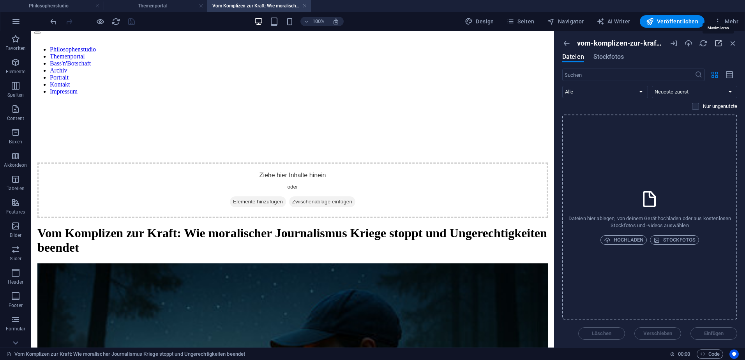
click at [719, 42] on icon "button" at bounding box center [718, 43] width 9 height 9
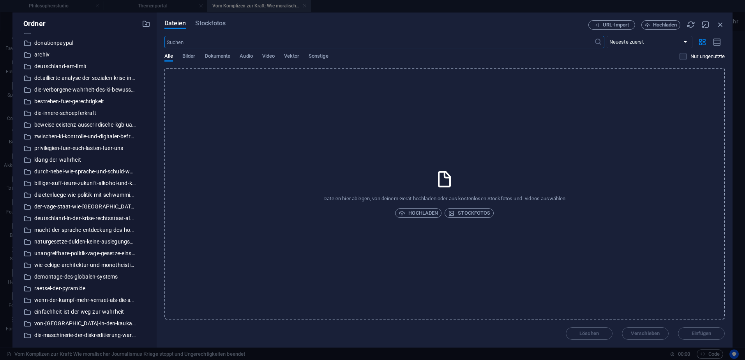
scroll to position [253, 0]
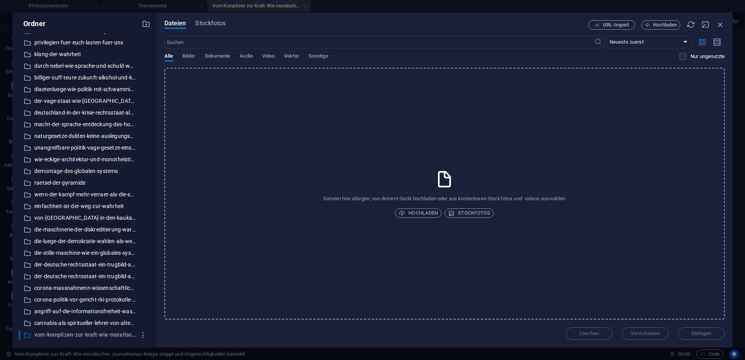
click at [78, 337] on p "vom-komplizen-zur-kraft-wie-moralischer-journalismus-kriege-stoppt-und-ungerech…" at bounding box center [85, 335] width 102 height 9
click at [417, 214] on span "Hochladen" at bounding box center [418, 213] width 39 height 9
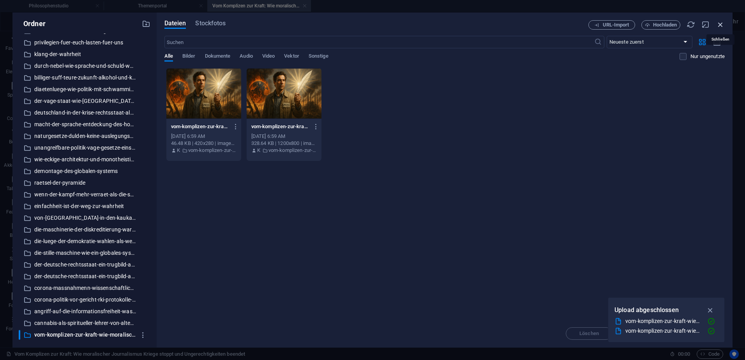
click at [720, 25] on icon "button" at bounding box center [721, 24] width 9 height 9
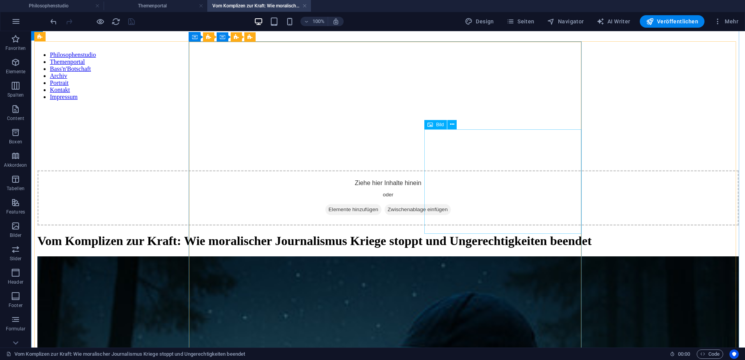
select select "%"
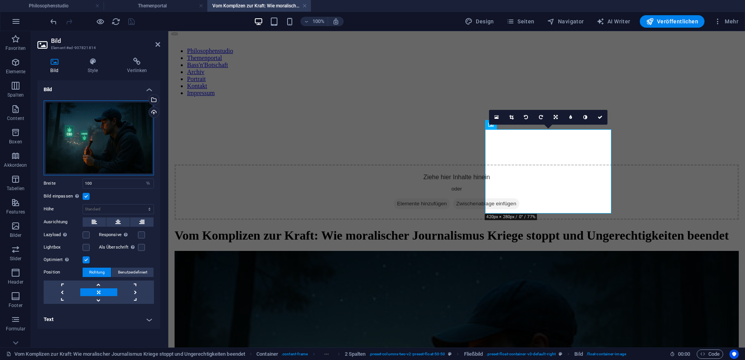
click at [135, 127] on div "Ziehe Dateien zum Hochladen hierher oder klicke hier, um aus Dateien oder koste…" at bounding box center [99, 138] width 110 height 75
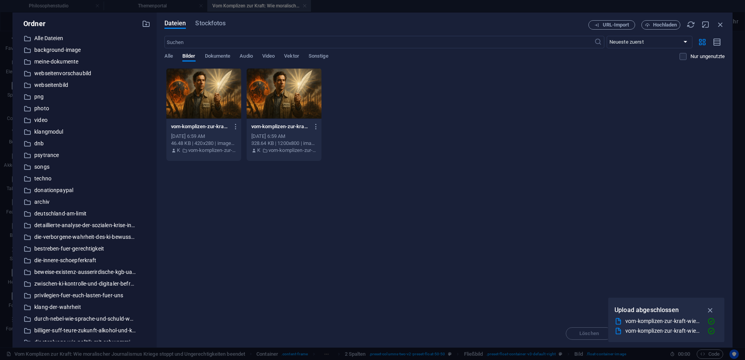
click at [220, 95] on div at bounding box center [203, 93] width 75 height 51
click at [711, 310] on icon "button" at bounding box center [710, 310] width 9 height 9
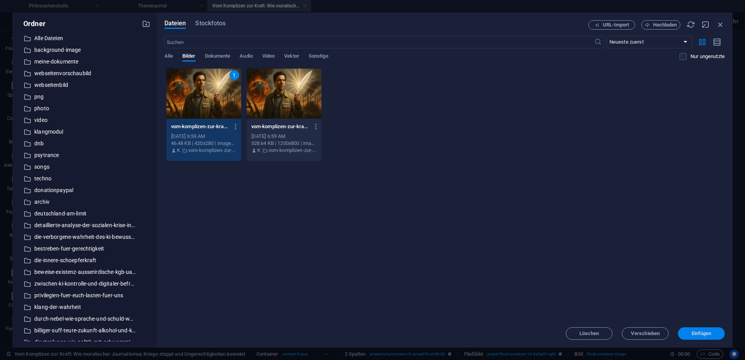
click at [699, 331] on span "Einfügen" at bounding box center [702, 333] width 20 height 5
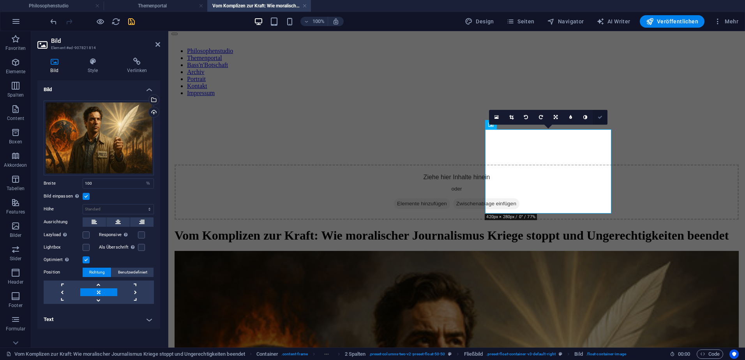
click at [602, 116] on icon at bounding box center [600, 117] width 5 height 5
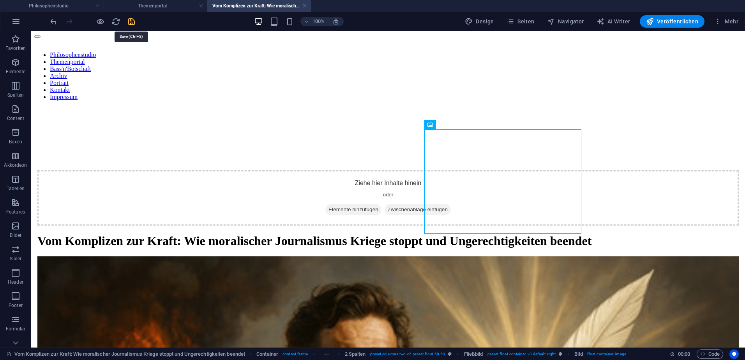
click at [133, 22] on icon "save" at bounding box center [131, 21] width 9 height 9
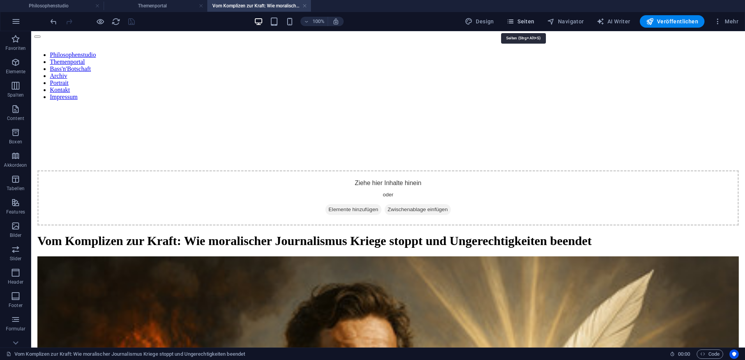
click at [524, 23] on span "Seiten" at bounding box center [521, 22] width 28 height 8
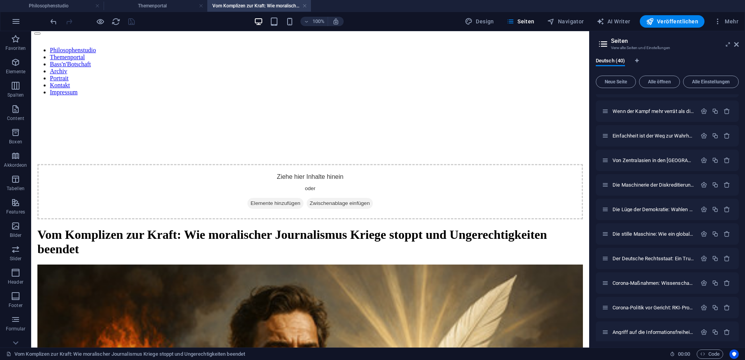
scroll to position [735, 0]
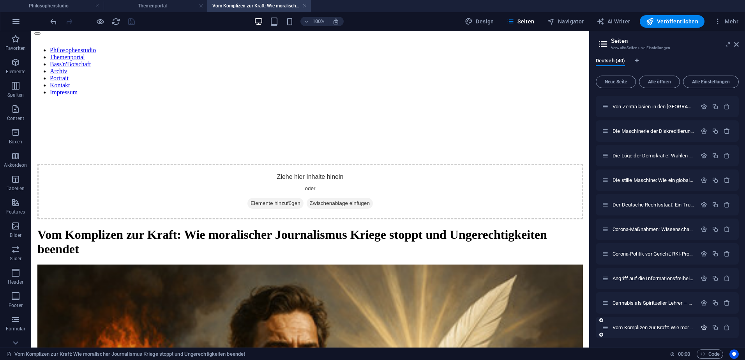
click at [703, 328] on icon "button" at bounding box center [704, 327] width 7 height 7
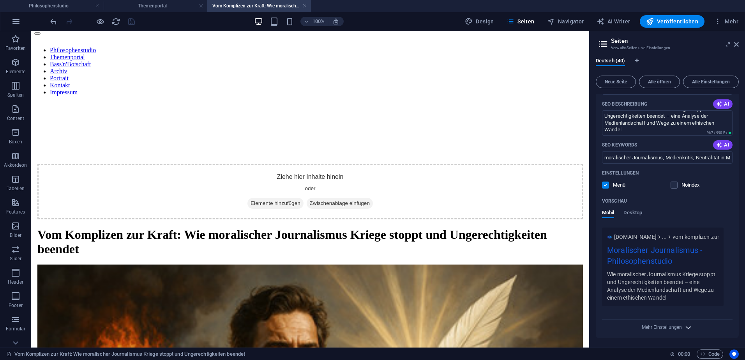
scroll to position [0, 0]
click at [687, 327] on icon "button" at bounding box center [688, 327] width 9 height 9
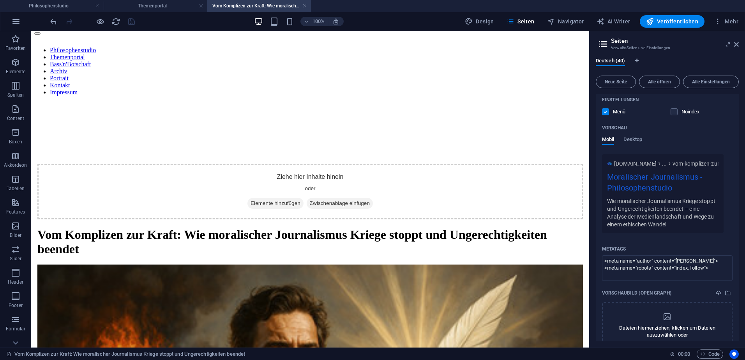
scroll to position [1186, 0]
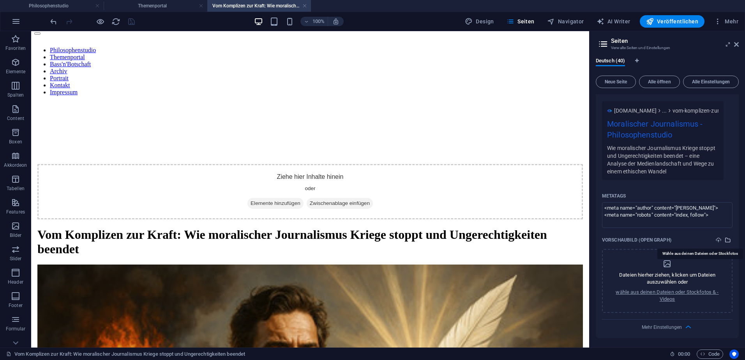
click at [728, 241] on icon "select-media" at bounding box center [728, 240] width 6 height 6
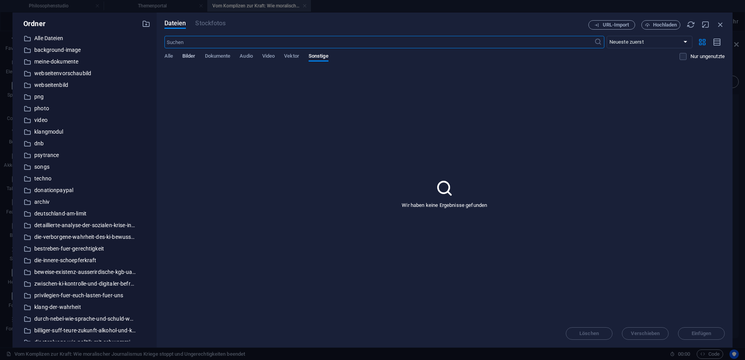
click at [184, 53] on span "Bilder" at bounding box center [188, 56] width 13 height 11
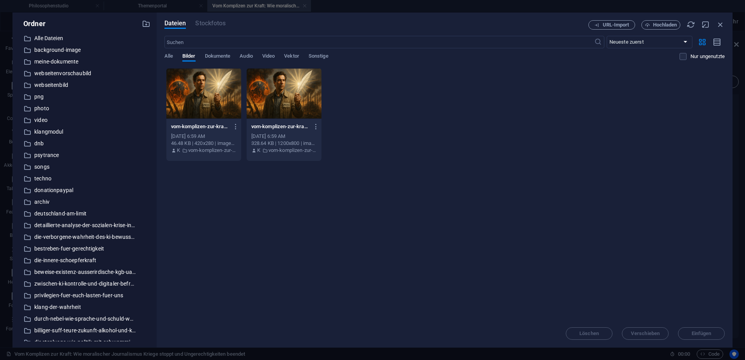
click at [269, 91] on div at bounding box center [284, 93] width 75 height 51
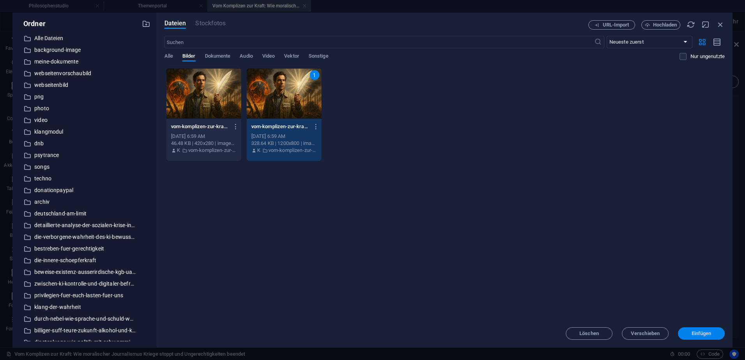
click at [691, 334] on span "Einfügen" at bounding box center [702, 333] width 41 height 5
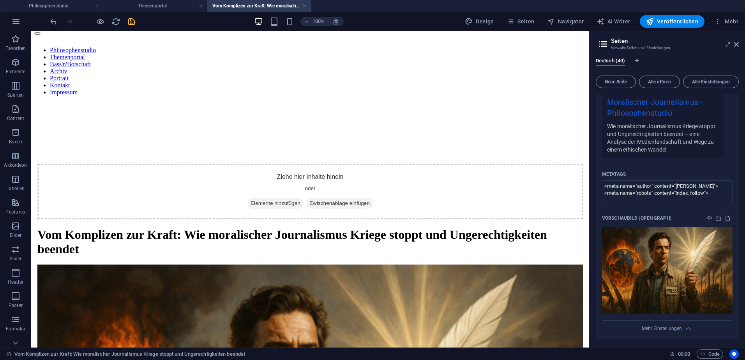
scroll to position [1209, 0]
click at [133, 22] on icon "save" at bounding box center [131, 21] width 9 height 9
click at [660, 18] on span "Veröffentlichen" at bounding box center [672, 22] width 52 height 8
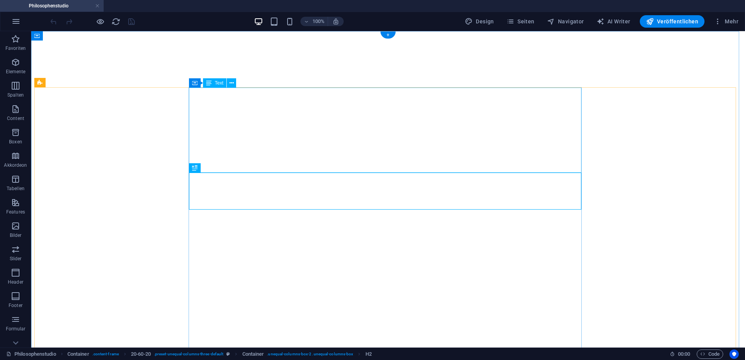
select select "theme-27"
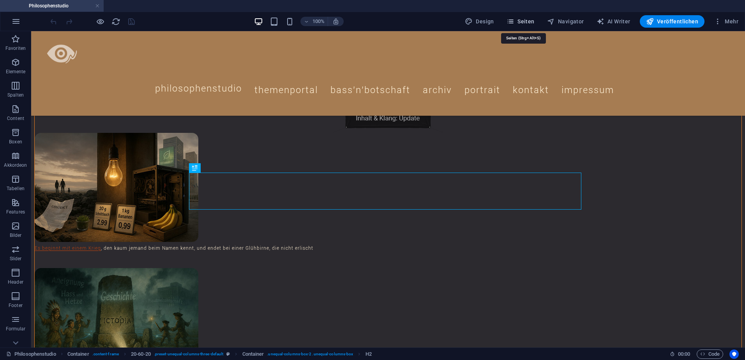
click at [529, 23] on span "Seiten" at bounding box center [521, 22] width 28 height 8
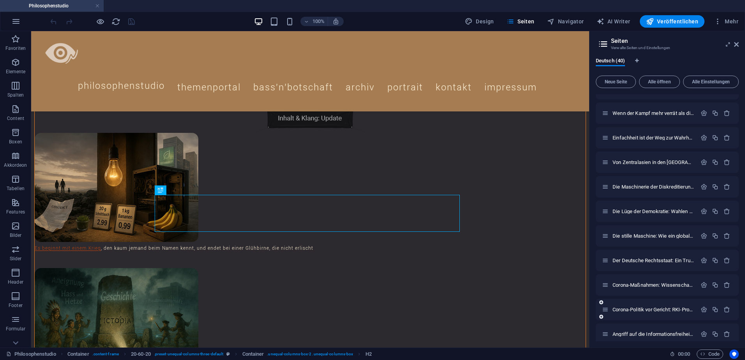
scroll to position [735, 0]
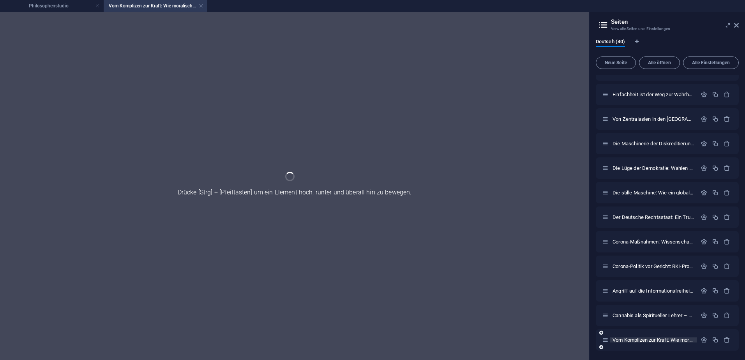
scroll to position [704, 0]
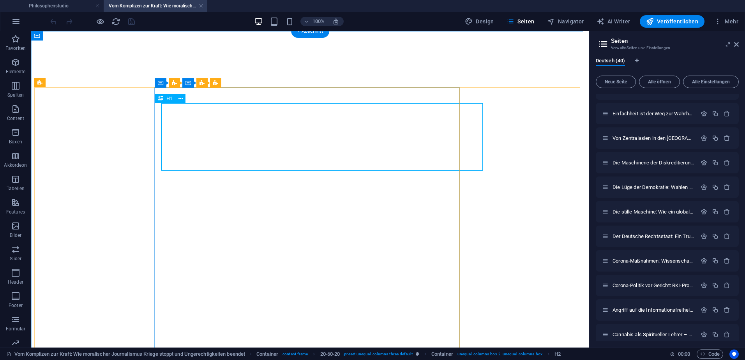
select select "theme-27"
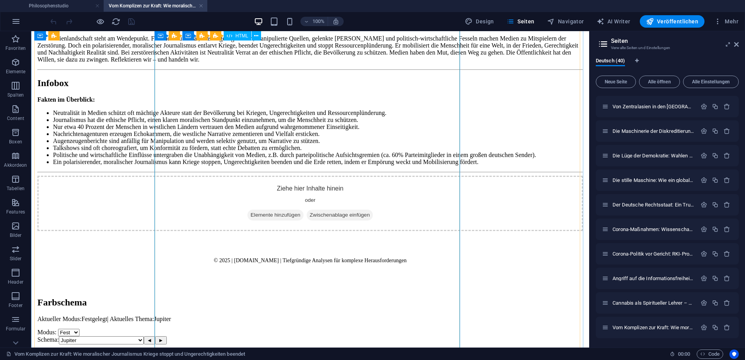
scroll to position [2467, 0]
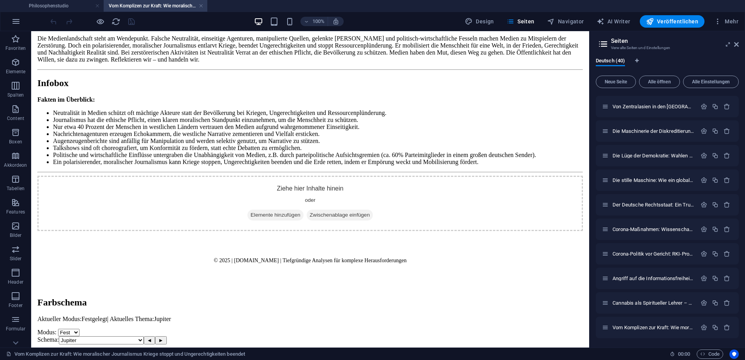
click at [0, 0] on aside "Seiten Verwalte Seiten und Einstellungen Deutsch (40) Neue Seite Alle öffnen Al…" at bounding box center [0, 0] width 0 height 0
click at [738, 46] on icon at bounding box center [737, 44] width 5 height 6
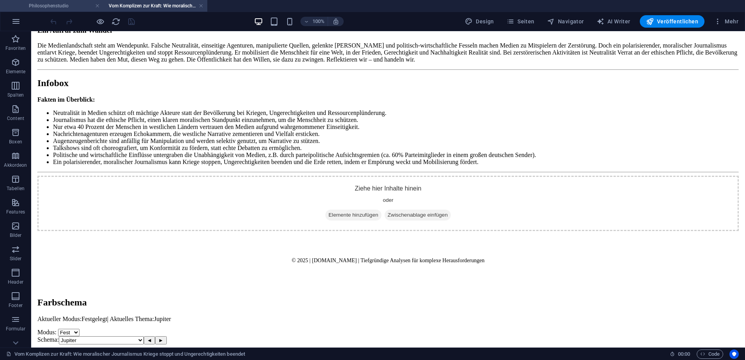
click at [77, 5] on h4 "Philosophenstudio" at bounding box center [52, 6] width 104 height 9
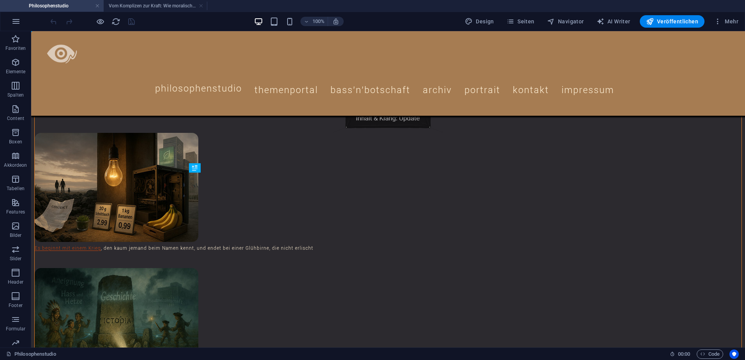
scroll to position [0, 0]
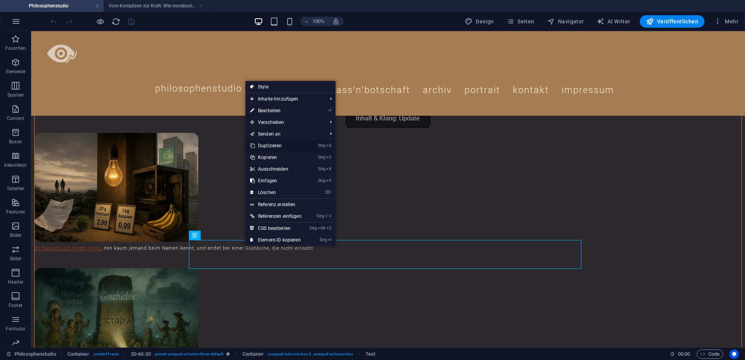
click at [274, 142] on link "Strg D Duplizieren" at bounding box center [276, 146] width 61 height 12
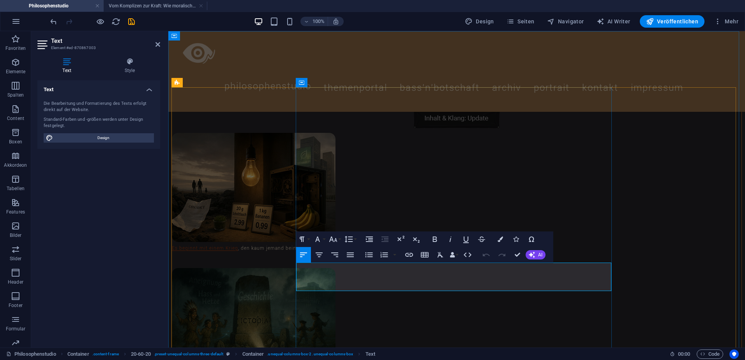
drag, startPoint x: 407, startPoint y: 281, endPoint x: 296, endPoint y: 267, distance: 112.0
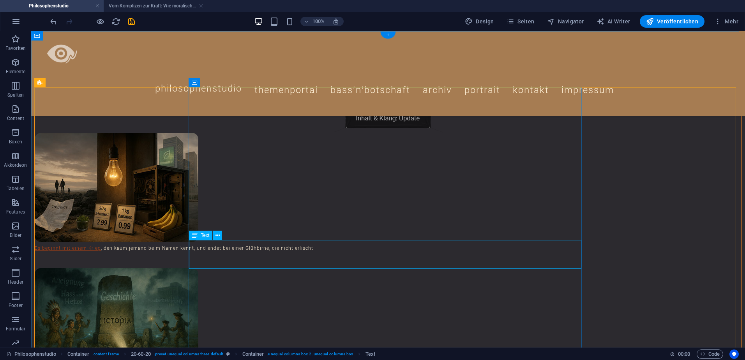
drag, startPoint x: 218, startPoint y: 257, endPoint x: 81, endPoint y: 257, distance: 136.9
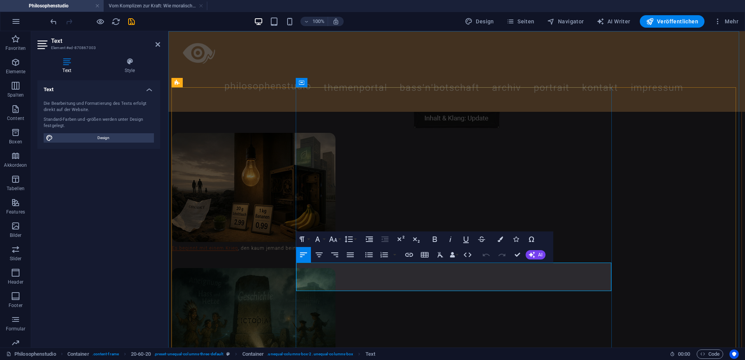
drag, startPoint x: 436, startPoint y: 281, endPoint x: 403, endPoint y: 280, distance: 33.2
click at [418, 264] on icon "button" at bounding box center [418, 262] width 9 height 9
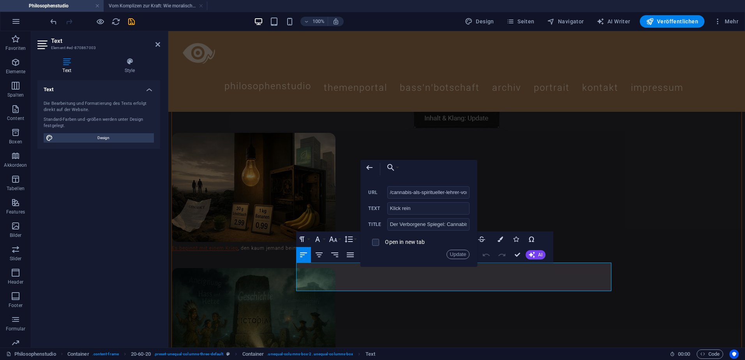
scroll to position [0, 112]
click at [441, 191] on input "/cannabis-als-spiritueller-lehrer-von-alten-ritualen-zur-modernen-kommerzialisi…" at bounding box center [429, 192] width 83 height 12
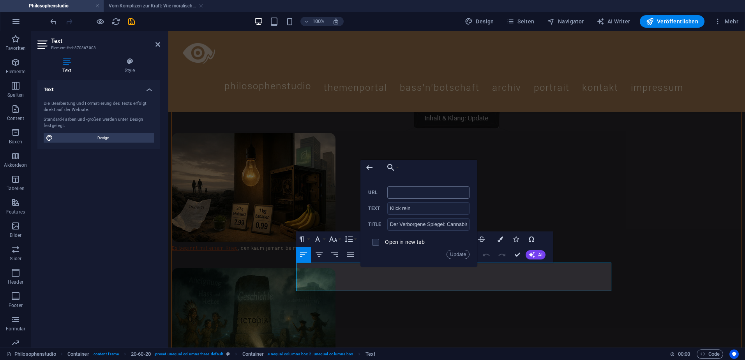
scroll to position [0, 0]
click at [398, 166] on button "Choose Link" at bounding box center [391, 168] width 18 height 16
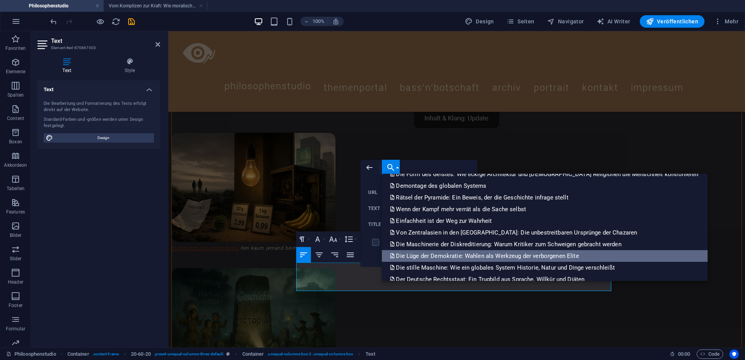
scroll to position [379, 0]
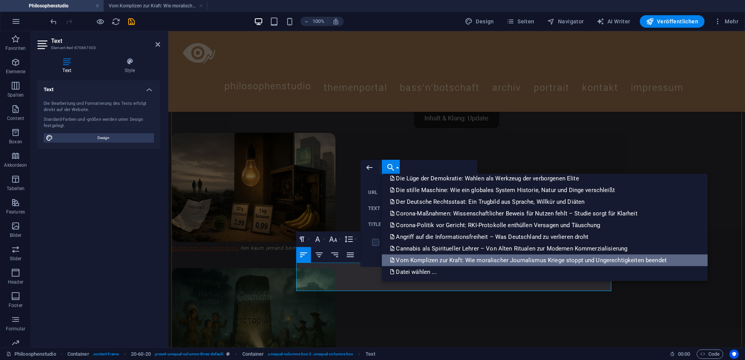
click at [442, 259] on p "Vom Komplizen zur Kraft: Wie moralischer Journalismus Kriege stoppt und Ungerec…" at bounding box center [529, 261] width 279 height 12
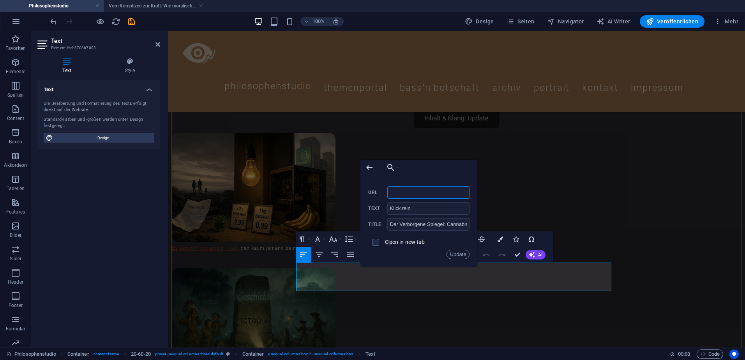
scroll to position [0, 149]
click at [417, 225] on input "Der Verborgene Spiegel: Cannabis als Spiritueller Lehrer – Von Alten Ritualen z…" at bounding box center [429, 224] width 83 height 12
paste input "Vom Komplizen zur Kraft: Wie moralischer Journalismus Kriege stoppt und Ungerec…"
type input "Vom Komplizen zur Kraft: Wie moralischer Journalismus Kriege stoppt und Ungerec…"
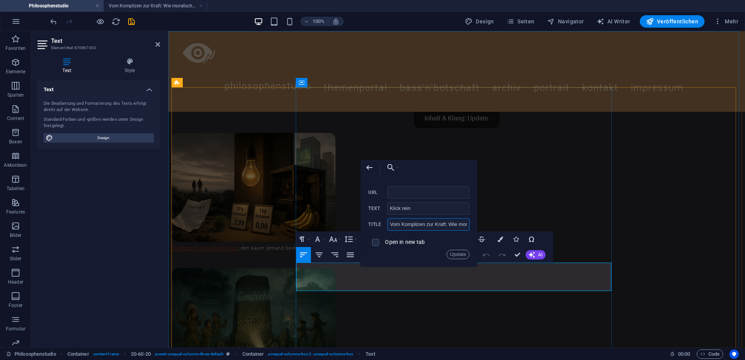
scroll to position [0, 152]
click at [460, 254] on button "Update" at bounding box center [458, 254] width 23 height 9
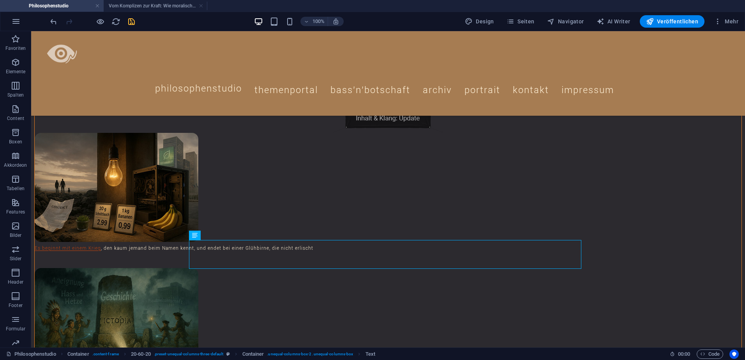
click at [130, 24] on icon "save" at bounding box center [131, 21] width 9 height 9
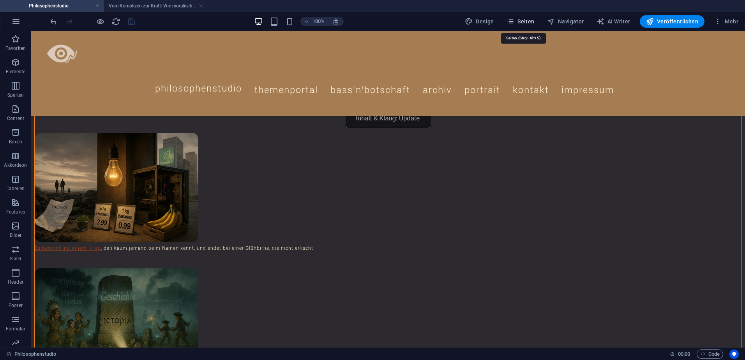
click at [521, 22] on span "Seiten" at bounding box center [521, 22] width 28 height 8
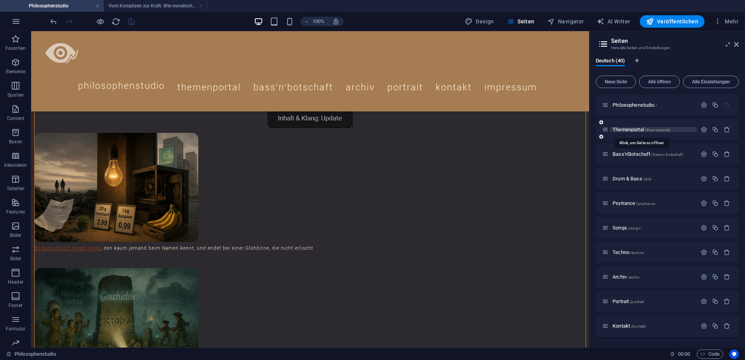
click at [623, 129] on span "Themenportal /themenportal" at bounding box center [641, 130] width 57 height 6
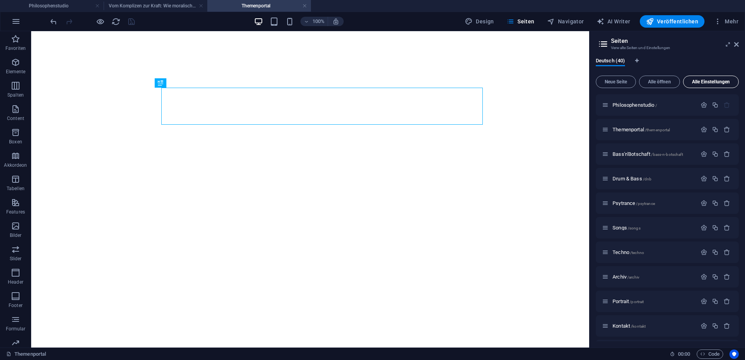
select select "theme-27"
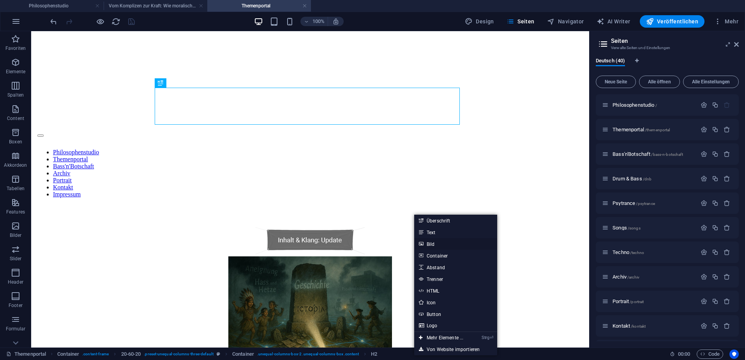
click at [428, 244] on link "Bild" at bounding box center [455, 244] width 83 height 12
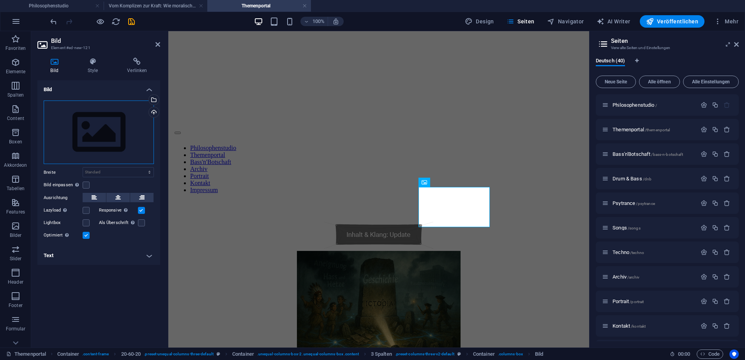
click at [92, 135] on div "Ziehe Dateien zum Hochladen hierher oder klicke hier, um aus Dateien oder koste…" at bounding box center [99, 133] width 110 height 64
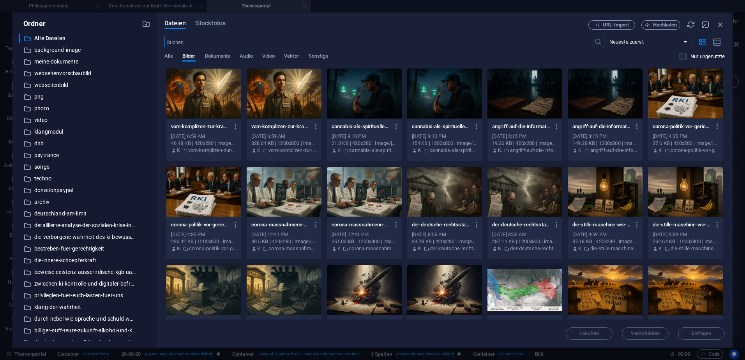
click at [220, 99] on div at bounding box center [203, 93] width 75 height 51
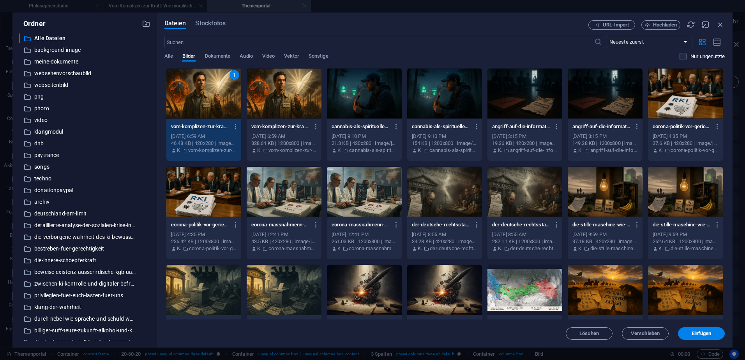
click at [691, 331] on button "Einfügen" at bounding box center [701, 334] width 47 height 12
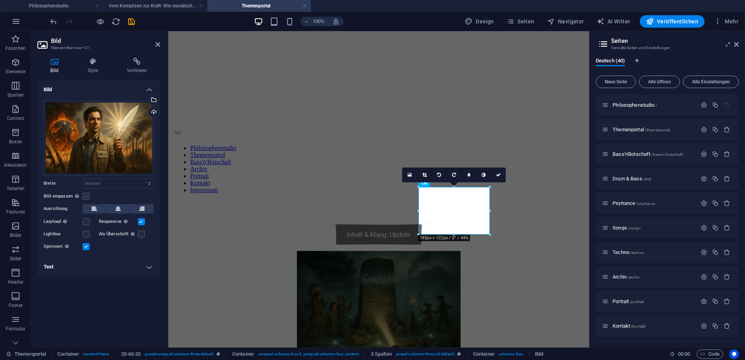
click at [88, 197] on label at bounding box center [86, 196] width 7 height 7
click at [0, 0] on input "Bild einpassen Bild automatisch anhand einer fixen Breite und Höhe einpassen" at bounding box center [0, 0] width 0 height 0
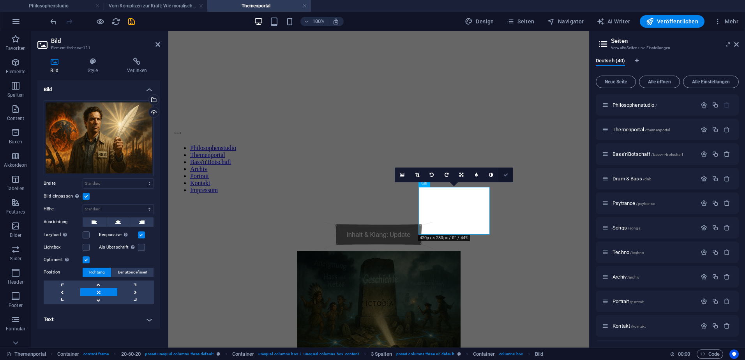
click at [507, 176] on icon at bounding box center [506, 175] width 5 height 5
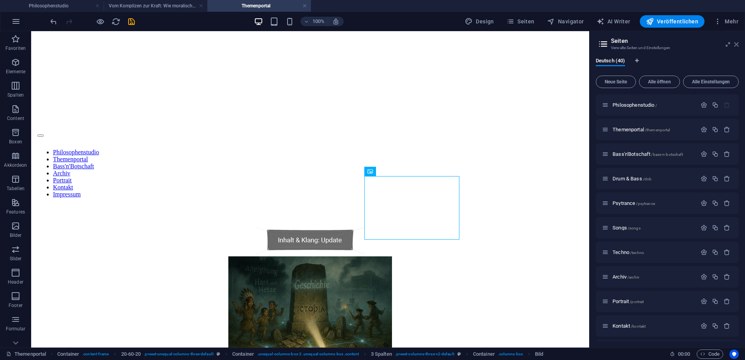
click at [737, 44] on icon at bounding box center [737, 44] width 5 height 6
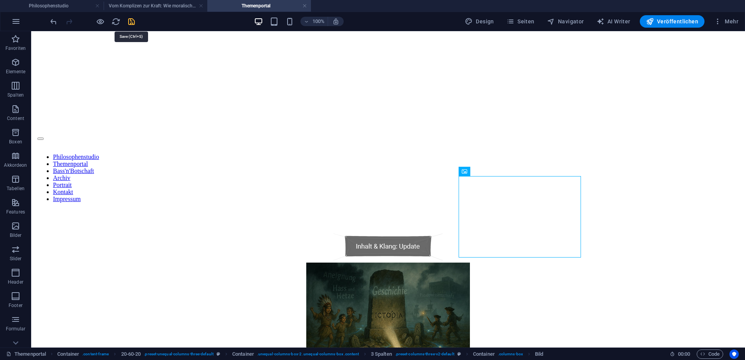
click at [135, 21] on icon "save" at bounding box center [131, 21] width 9 height 9
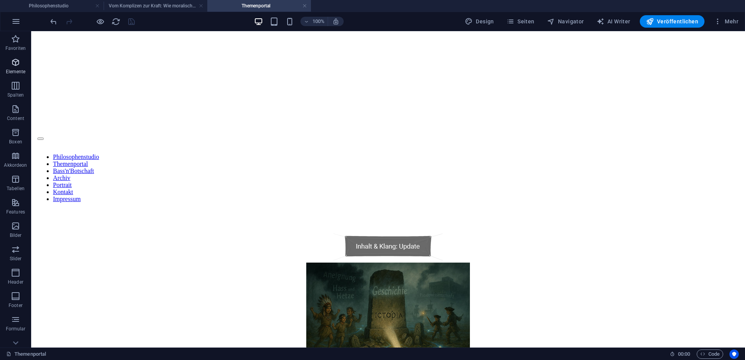
click at [18, 66] on icon "button" at bounding box center [15, 62] width 9 height 9
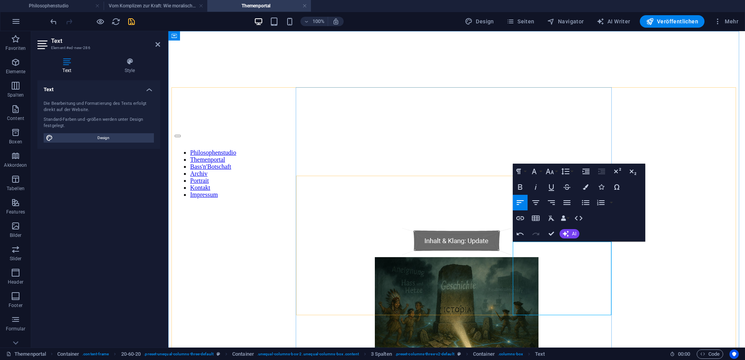
scroll to position [528, 2]
drag, startPoint x: 604, startPoint y: 249, endPoint x: 598, endPoint y: 305, distance: 56.9
drag, startPoint x: 606, startPoint y: 247, endPoint x: 512, endPoint y: 249, distance: 94.0
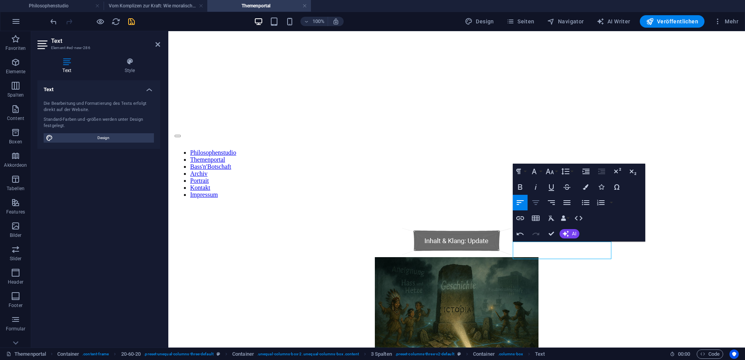
click at [536, 202] on icon "button" at bounding box center [535, 202] width 9 height 9
click at [540, 170] on button "Font Family" at bounding box center [536, 172] width 15 height 16
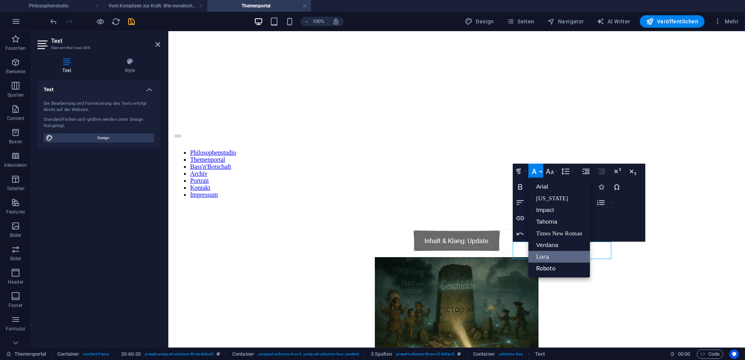
scroll to position [0, 0]
click at [550, 267] on link "Roboto" at bounding box center [560, 269] width 62 height 12
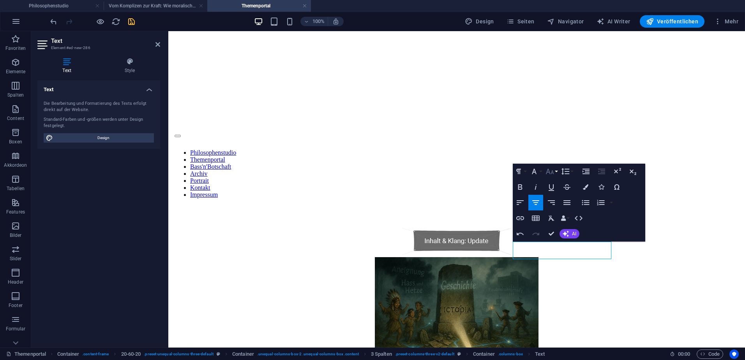
click at [559, 171] on button "Font Size" at bounding box center [551, 172] width 15 height 16
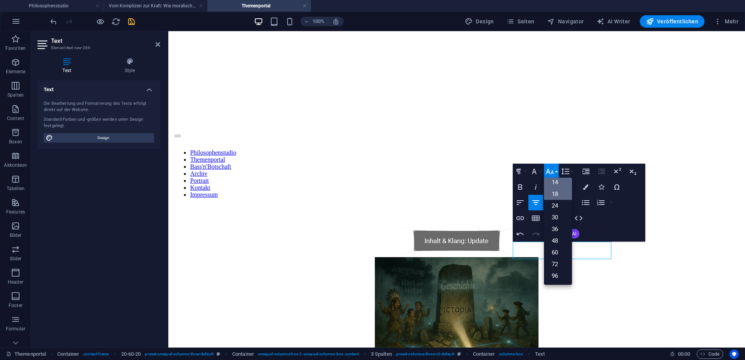
click at [559, 182] on link "14" at bounding box center [558, 183] width 28 height 12
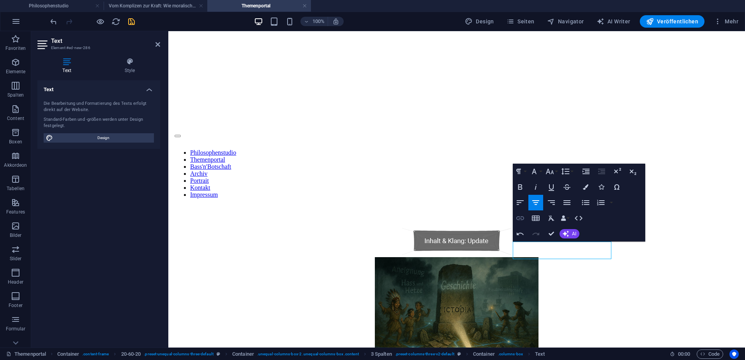
click at [522, 219] on icon "button" at bounding box center [520, 218] width 9 height 9
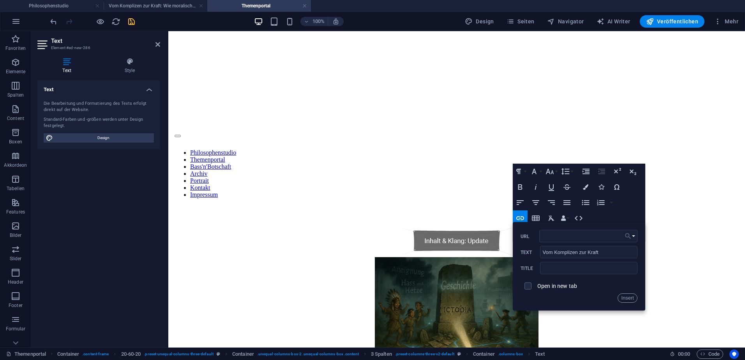
click at [634, 236] on button "Choose Link" at bounding box center [630, 236] width 15 height 12
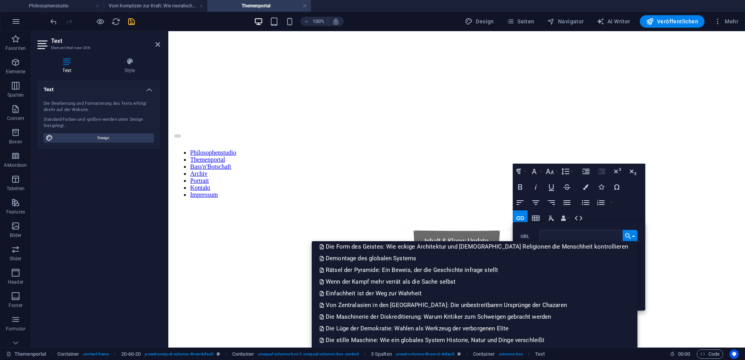
scroll to position [379, 0]
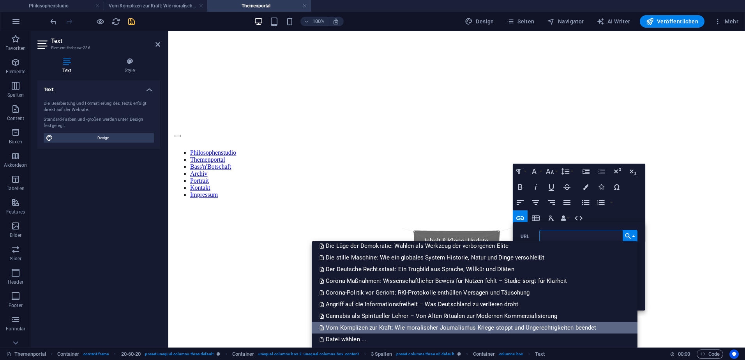
click at [419, 325] on p "Vom Komplizen zur Kraft: Wie moralischer Journalismus Kriege stoppt und Ungerec…" at bounding box center [459, 328] width 279 height 12
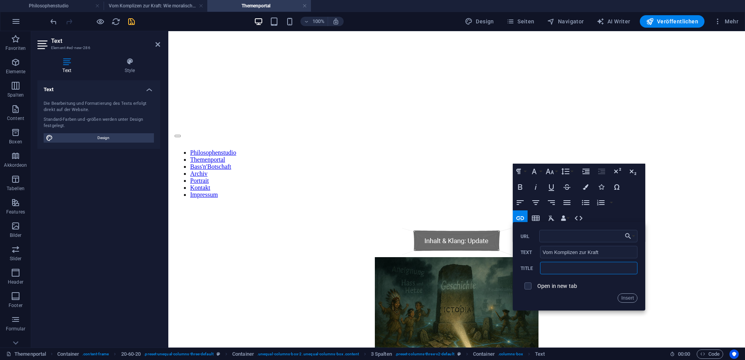
scroll to position [0, 0]
click at [551, 270] on input "text" at bounding box center [588, 268] width 97 height 12
paste input "Vom Komplizen zur Kraft: Wie moralischer Journalismus Kriege stoppt und Ungerec…"
type input "Vom Komplizen zur Kraft: Wie moralischer Journalismus Kriege stoppt und Ungerec…"
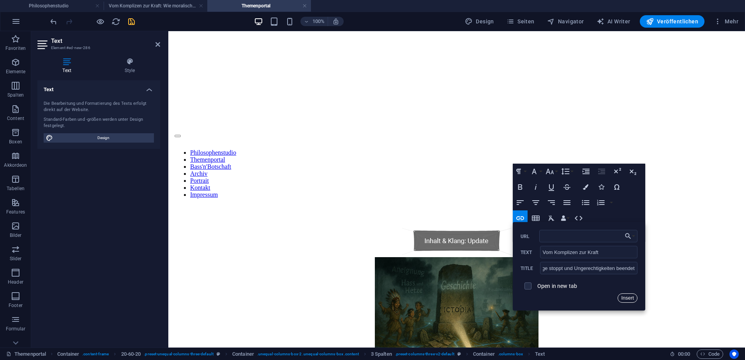
click at [624, 297] on button "Insert" at bounding box center [628, 298] width 20 height 9
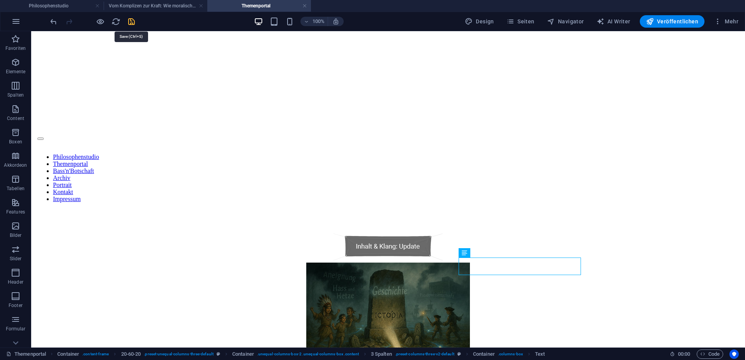
click at [131, 19] on icon "save" at bounding box center [131, 21] width 9 height 9
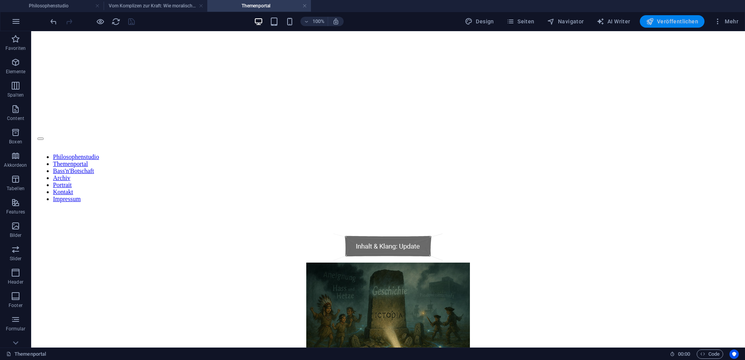
click at [673, 18] on span "Veröffentlichen" at bounding box center [672, 22] width 52 height 8
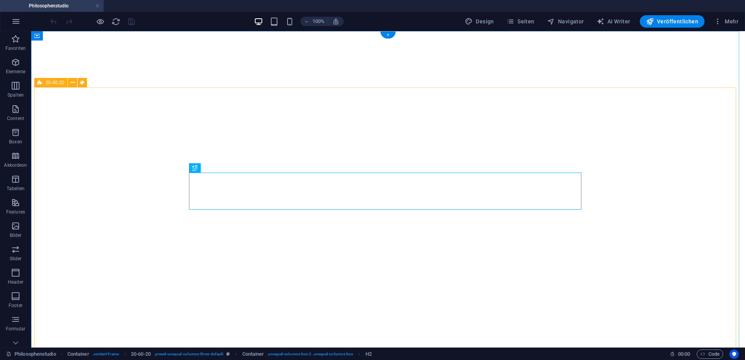
select select "theme-27"
